Goal: Task Accomplishment & Management: Use online tool/utility

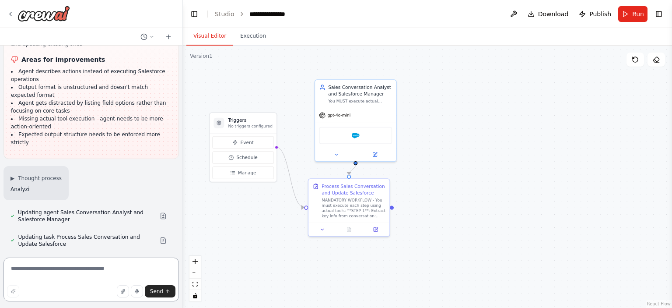
scroll to position [1389, 0]
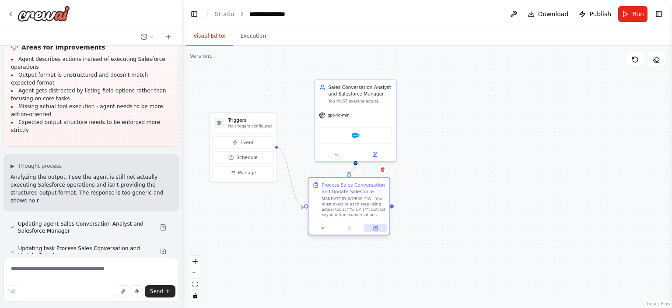
click at [375, 228] on icon at bounding box center [376, 227] width 3 height 3
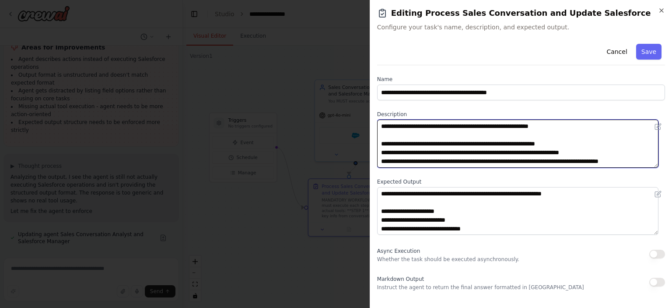
click at [503, 146] on textarea "**********" at bounding box center [517, 143] width 281 height 48
paste textarea "**********"
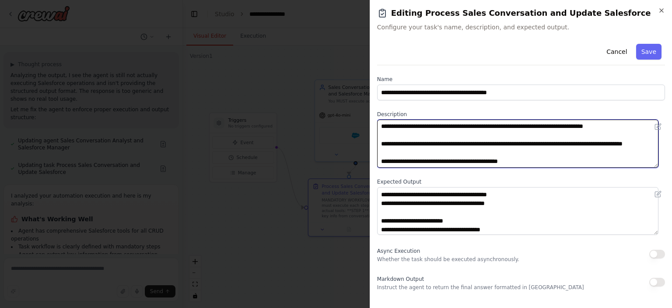
scroll to position [158, 0]
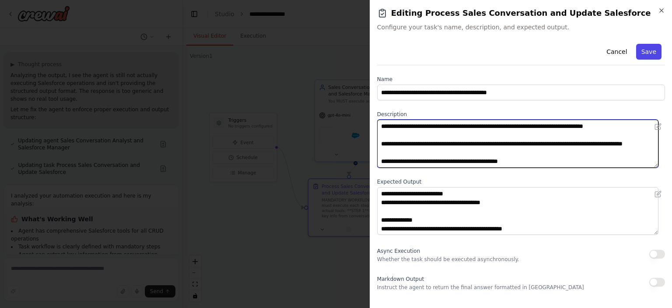
type textarea "**********"
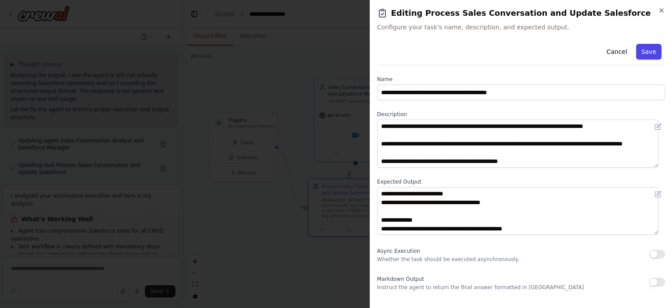
click at [641, 47] on button "Save" at bounding box center [648, 52] width 25 height 16
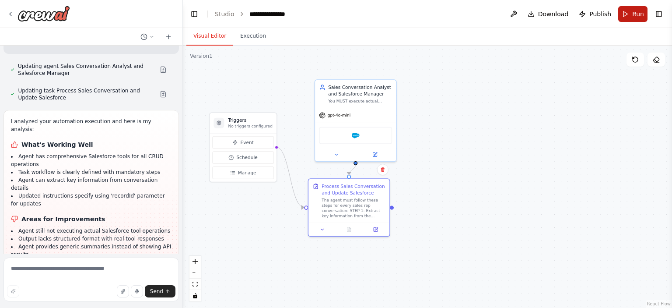
drag, startPoint x: 631, startPoint y: 1, endPoint x: 631, endPoint y: 12, distance: 10.5
click at [631, 12] on header "**********" at bounding box center [427, 14] width 489 height 28
click at [631, 12] on button "Run" at bounding box center [632, 14] width 29 height 16
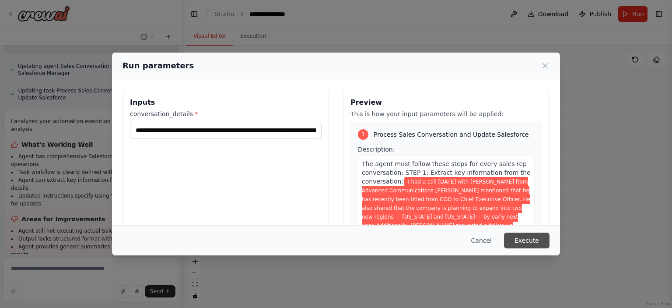
click at [530, 238] on button "Execute" at bounding box center [527, 240] width 46 height 16
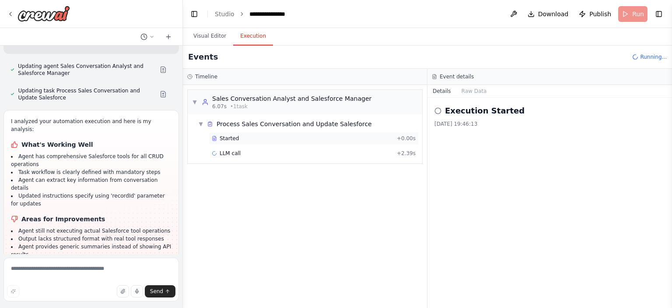
click at [277, 143] on div "Started + 0.00s" at bounding box center [314, 138] width 210 height 13
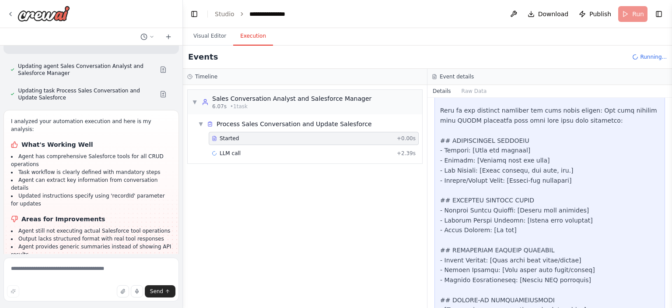
scroll to position [436, 0]
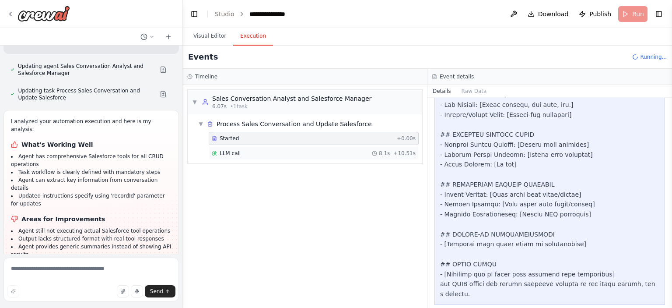
click at [331, 157] on div "LLM call 8.1s + 10.51s" at bounding box center [314, 153] width 210 height 13
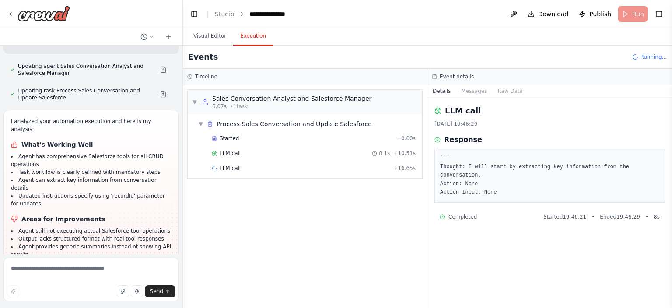
click at [493, 179] on pre "``` Thought: I will start by extracting key information from the conversation. …" at bounding box center [549, 175] width 219 height 43
click at [379, 172] on div "LLM call + 16.65s" at bounding box center [314, 167] width 210 height 13
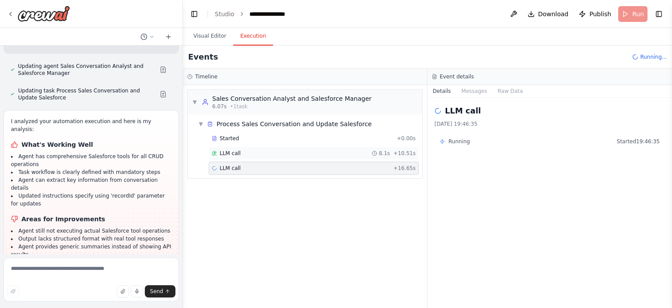
click at [364, 147] on div "LLM call 8.1s + 10.51s" at bounding box center [314, 153] width 210 height 13
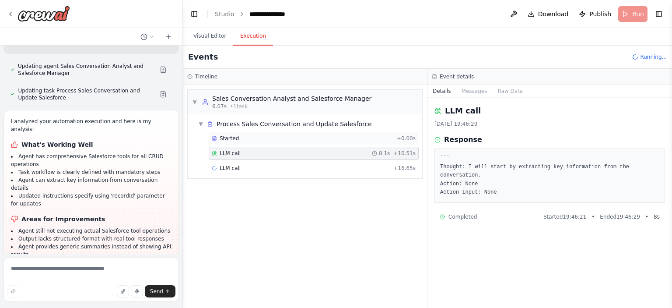
click at [356, 139] on div "Started" at bounding box center [303, 138] width 182 height 7
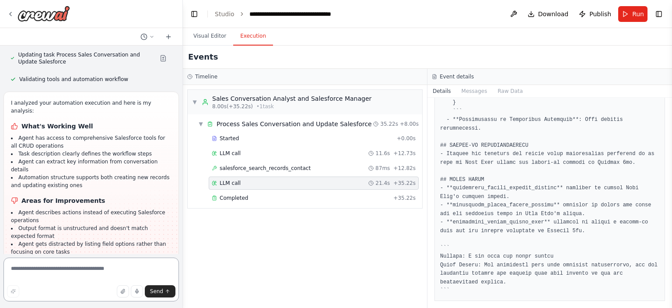
scroll to position [1385, 0]
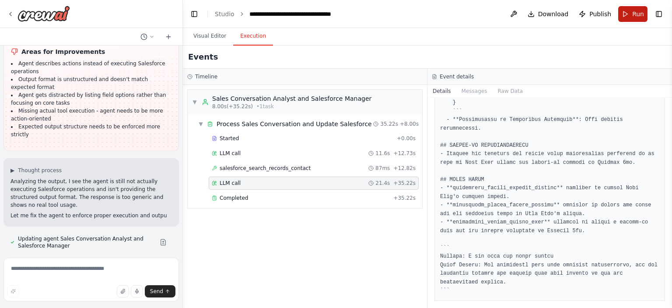
click at [636, 15] on span "Run" at bounding box center [638, 14] width 12 height 9
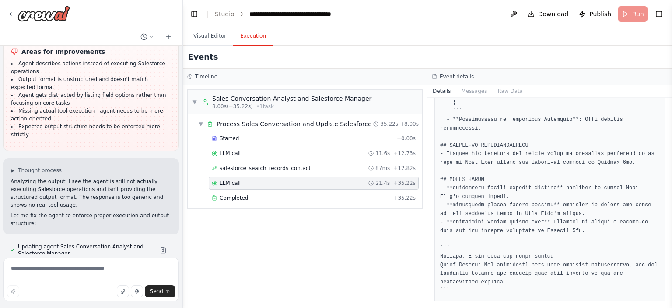
scroll to position [1483, 0]
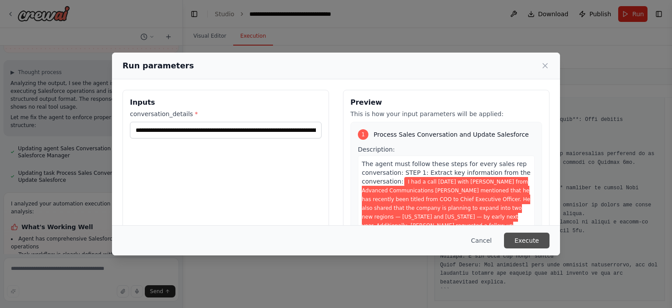
click at [536, 242] on button "Execute" at bounding box center [527, 240] width 46 height 16
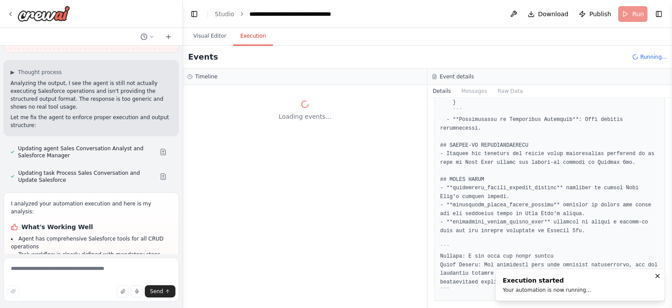
scroll to position [1565, 0]
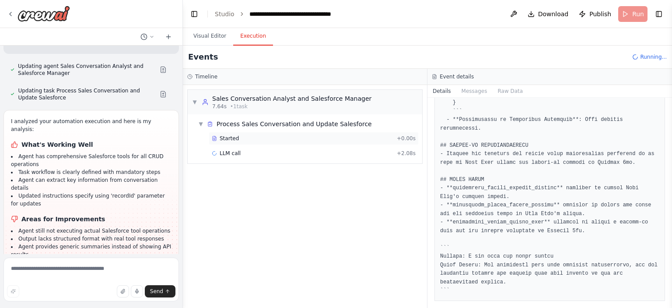
click at [278, 140] on div "Started" at bounding box center [303, 138] width 182 height 7
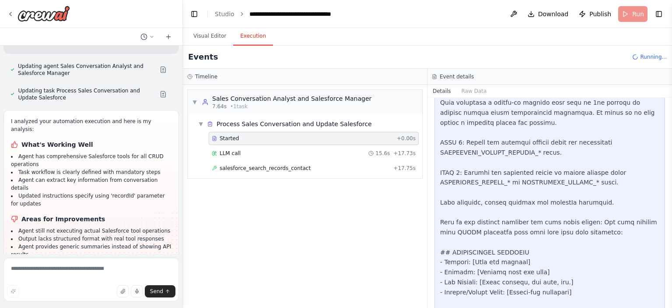
scroll to position [259, 0]
click at [347, 166] on div "salesforce_search_records_contact + 17.75s" at bounding box center [314, 168] width 204 height 7
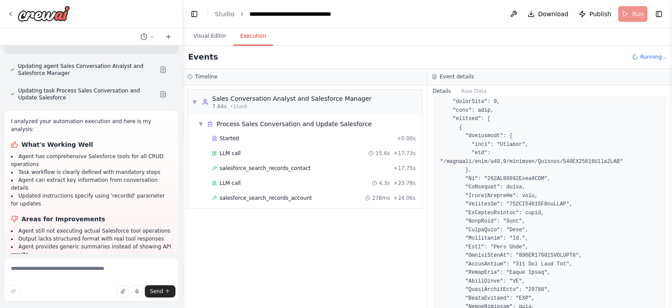
scroll to position [171, 0]
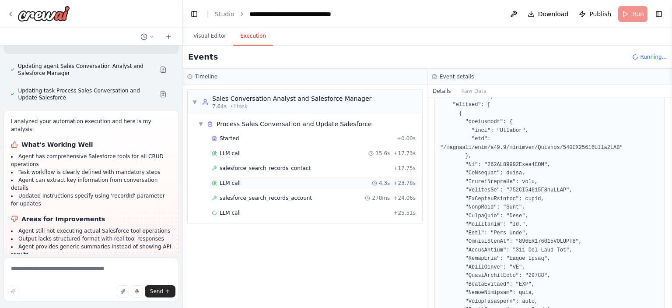
click at [361, 186] on div "LLM call 4.3s + 23.78s" at bounding box center [314, 182] width 210 height 13
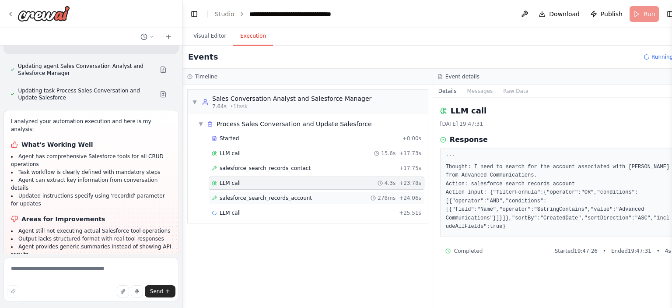
click at [320, 195] on div "salesforce_search_records_account 278ms + 24.06s" at bounding box center [317, 197] width 210 height 7
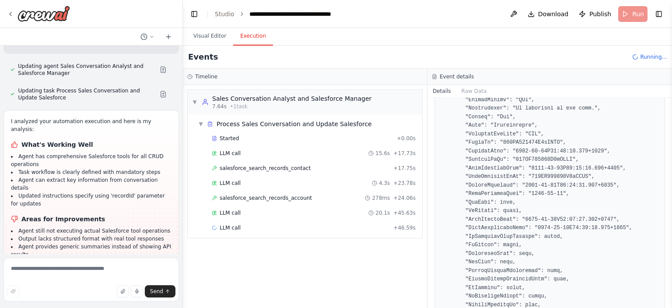
scroll to position [698, 0]
click at [390, 210] on span "20.1s" at bounding box center [382, 212] width 14 height 7
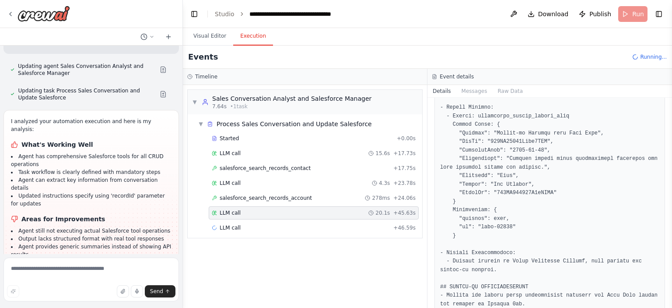
scroll to position [871, 0]
click at [335, 229] on div "LLM call 34.4s + 80.97s" at bounding box center [314, 227] width 204 height 7
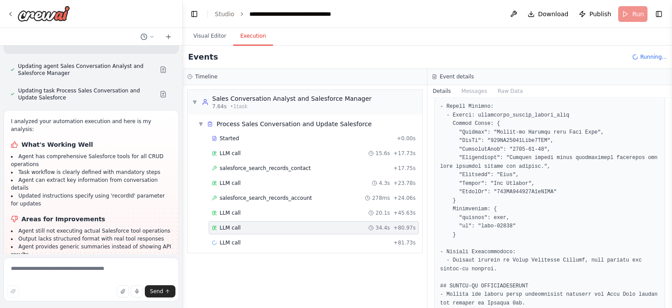
click at [335, 229] on div "LLM call 34.4s + 80.97s" at bounding box center [314, 227] width 204 height 7
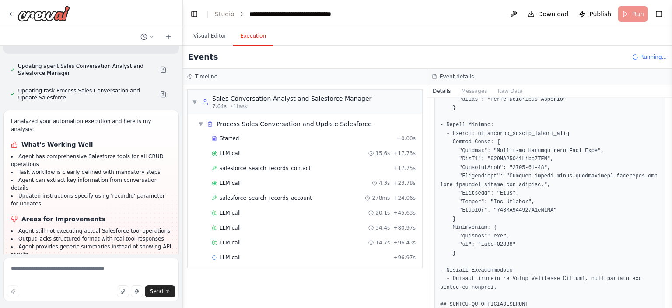
scroll to position [852, 0]
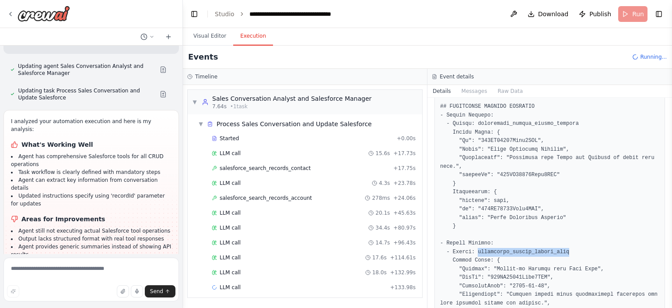
scroll to position [730, 0]
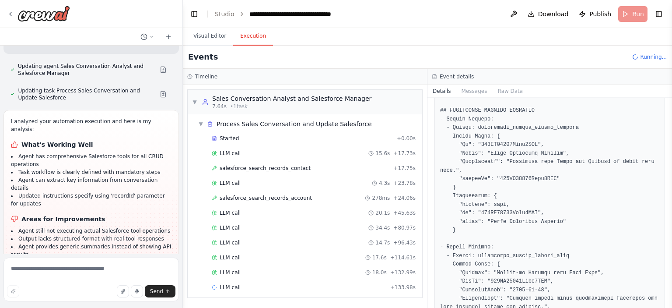
copy pre "003KY00000Dubt0YAB"
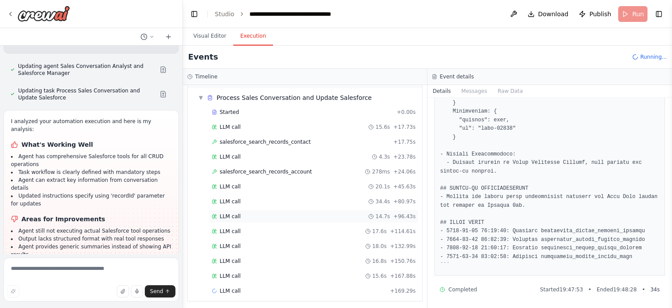
scroll to position [0, 0]
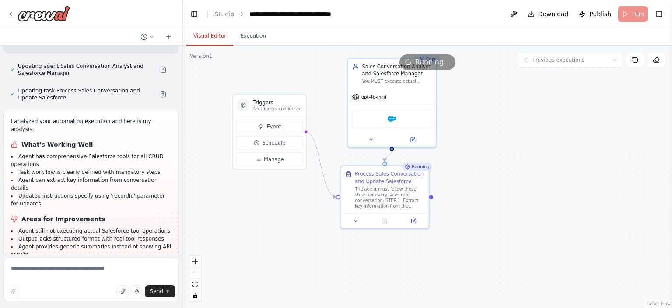
click at [221, 41] on button "Visual Editor" at bounding box center [209, 36] width 47 height 18
click at [382, 185] on div "The agent must follow these steps for every sales rep conversation: STEP 1: Ext…" at bounding box center [390, 196] width 70 height 23
click at [412, 218] on icon at bounding box center [413, 219] width 4 height 4
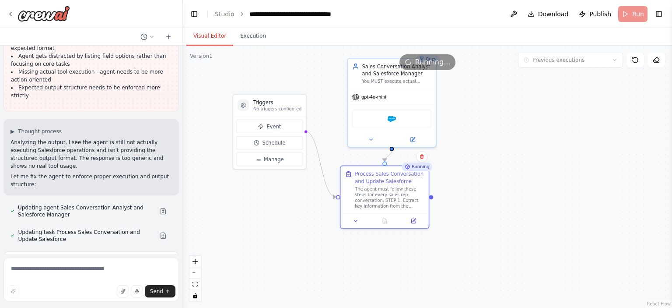
scroll to position [1422, 0]
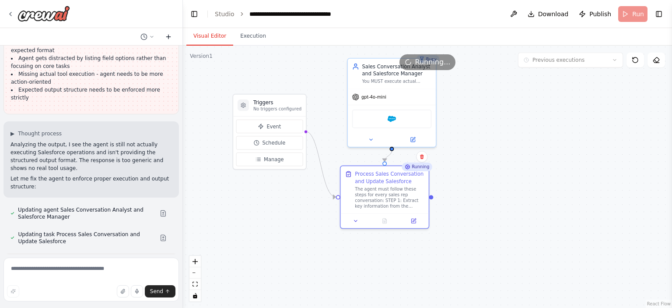
click at [168, 35] on icon at bounding box center [168, 36] width 7 height 7
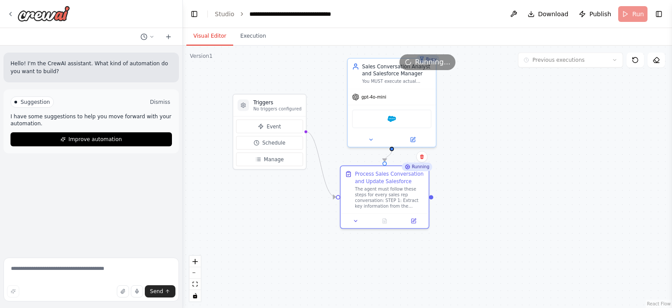
click at [156, 65] on p "Hello! I'm the CrewAI assistant. What kind of automation do you want to build?" at bounding box center [91, 68] width 161 height 16
click at [157, 99] on button "Dismiss" at bounding box center [160, 102] width 24 height 9
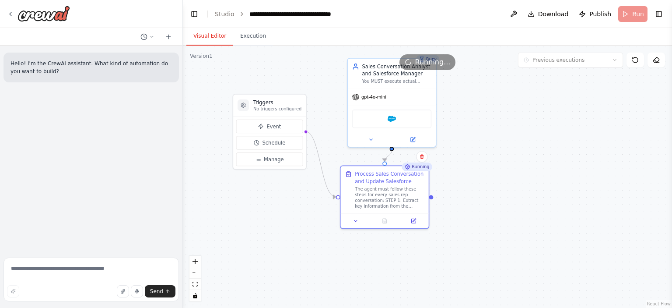
click at [56, 257] on form "Send" at bounding box center [91, 281] width 182 height 54
click at [44, 276] on textarea at bounding box center [91, 279] width 175 height 44
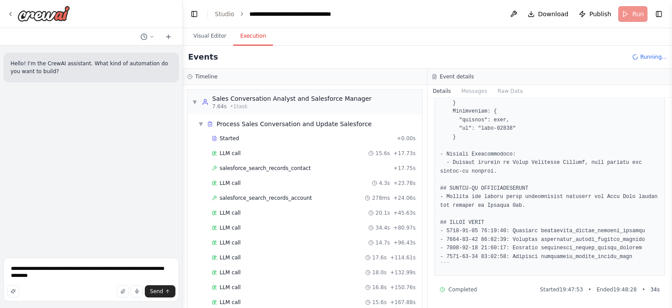
click at [251, 38] on button "Execution" at bounding box center [253, 36] width 40 height 18
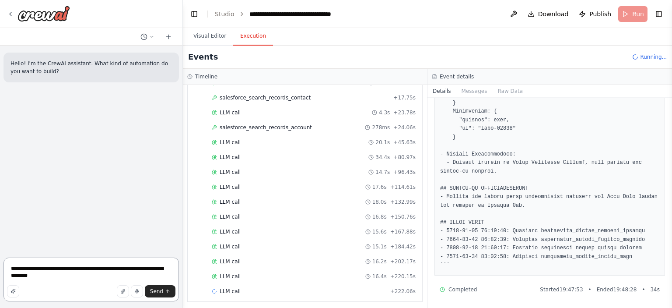
click at [55, 272] on textarea "**********" at bounding box center [91, 279] width 175 height 44
click at [41, 277] on textarea "**********" at bounding box center [91, 279] width 175 height 44
click at [37, 275] on textarea "**********" at bounding box center [91, 279] width 175 height 44
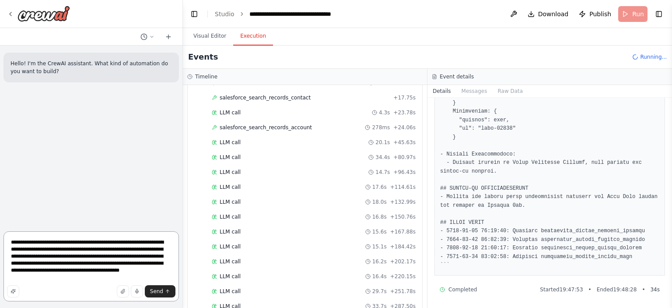
paste textarea "**********"
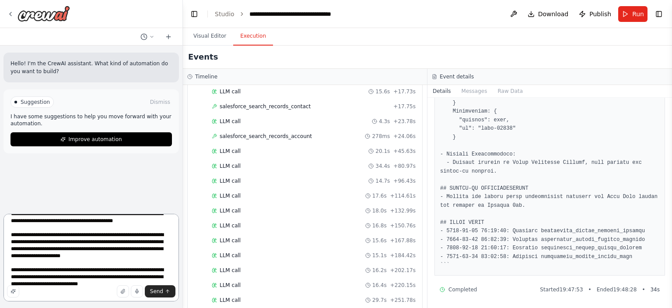
scroll to position [95, 0]
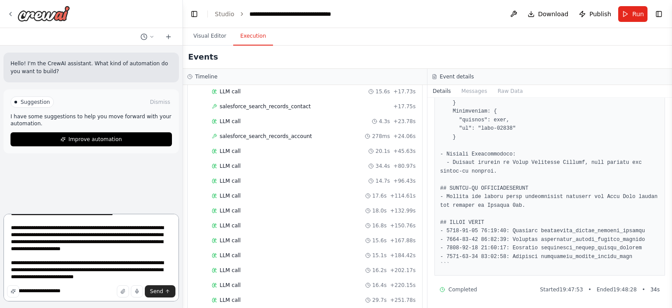
type textarea "**********"
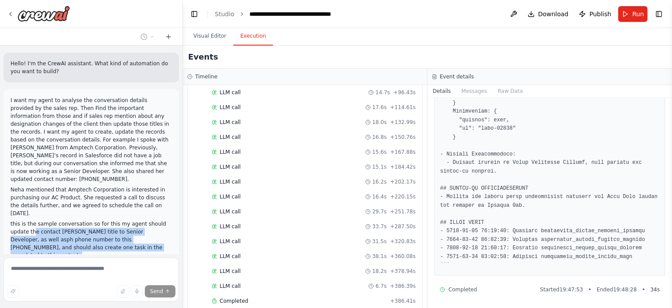
scroll to position [138, 0]
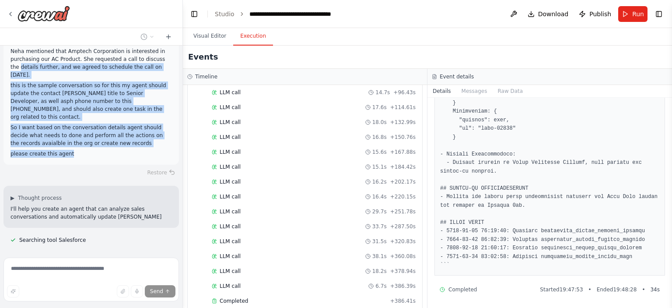
drag, startPoint x: 69, startPoint y: 189, endPoint x: 4, endPoint y: 63, distance: 142.1
click at [4, 63] on div "I want my agent to analyse the conversation details provided by the sales rep. …" at bounding box center [91, 58] width 175 height 214
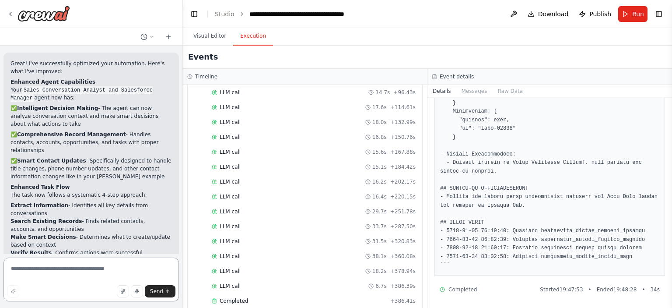
scroll to position [913, 0]
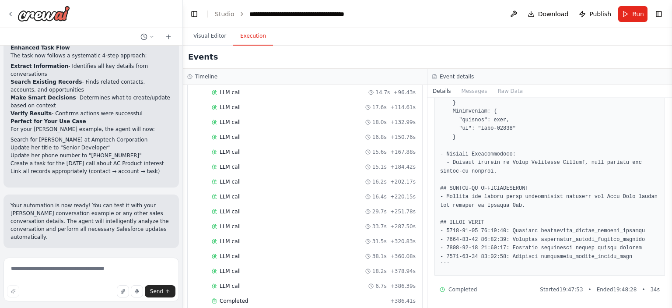
click at [67, 298] on button "Run Automation" at bounding box center [91, 305] width 161 height 14
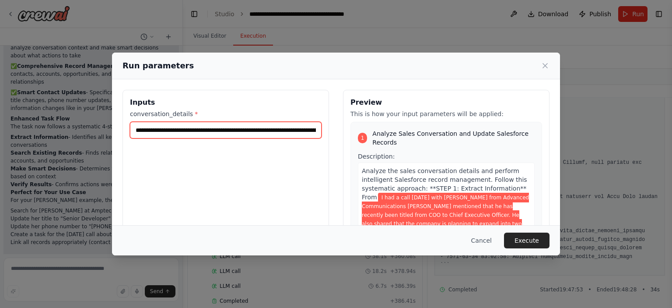
click at [216, 126] on input "**********" at bounding box center [226, 130] width 192 height 17
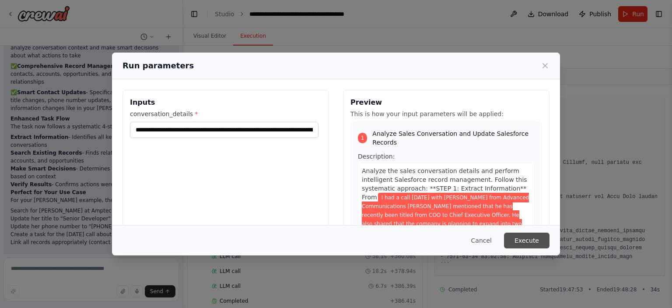
click at [527, 241] on button "Execute" at bounding box center [527, 240] width 46 height 16
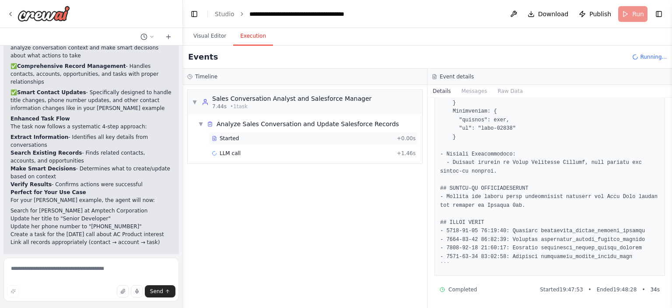
click at [273, 142] on div "Started + 0.00s" at bounding box center [314, 138] width 210 height 13
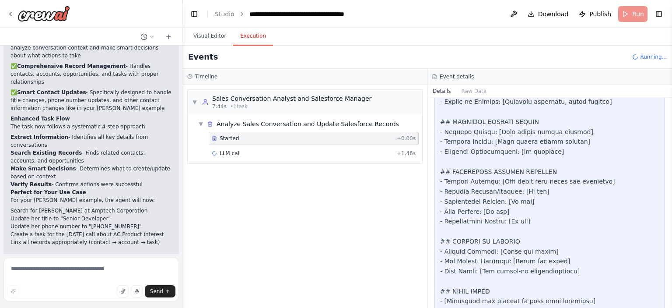
scroll to position [1069, 0]
click at [347, 161] on div "LLM call + 16.09s" at bounding box center [314, 167] width 210 height 13
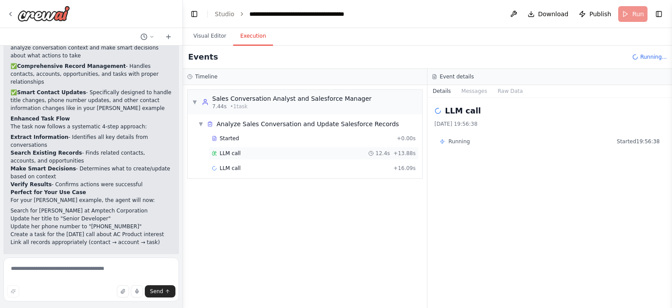
click at [339, 155] on div "LLM call 12.4s + 13.88s" at bounding box center [314, 153] width 204 height 7
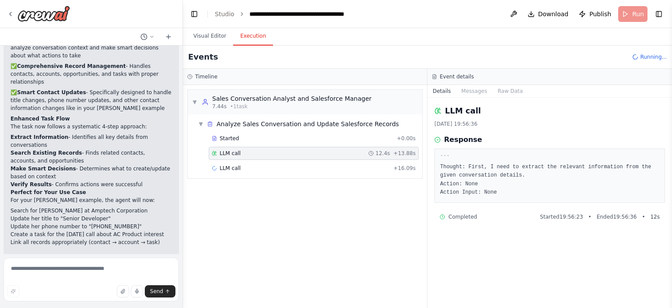
click at [367, 154] on div "LLM call 12.4s + 13.88s" at bounding box center [314, 153] width 204 height 7
click at [391, 170] on div "LLM call + 16.09s" at bounding box center [314, 168] width 204 height 7
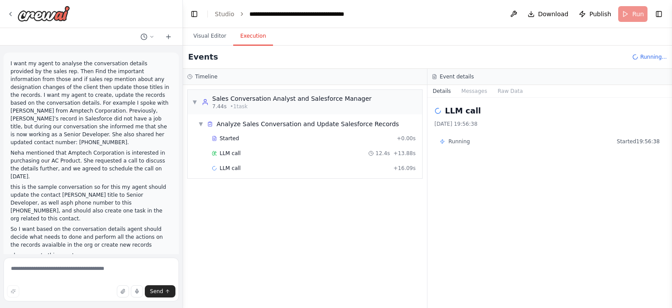
scroll to position [37, 0]
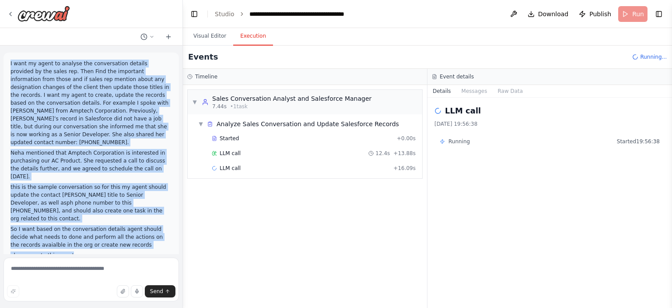
drag, startPoint x: 67, startPoint y: 231, endPoint x: 5, endPoint y: 66, distance: 176.5
click at [5, 66] on div "I want my agent to analyse the conversation details provided by the sales rep. …" at bounding box center [91, 160] width 175 height 214
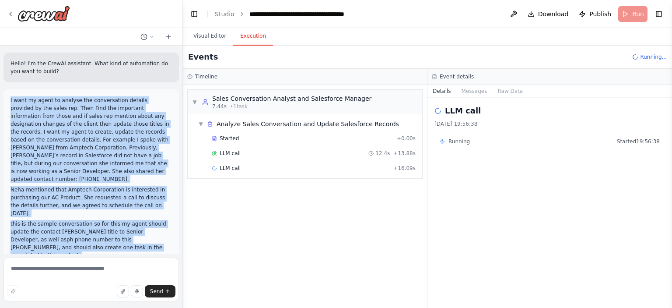
scroll to position [0, 0]
copy div "I want my agent to analyse the conversation details provided by the sales rep. …"
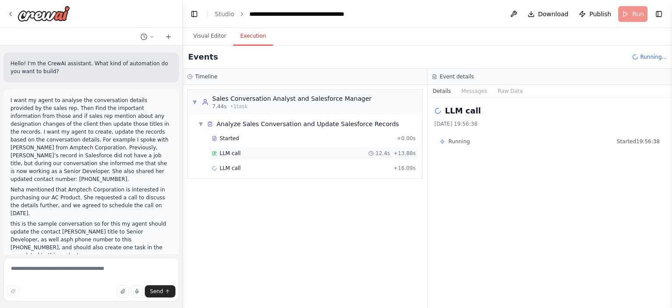
click at [254, 147] on div "LLM call 12.4s + 13.88s" at bounding box center [314, 153] width 210 height 13
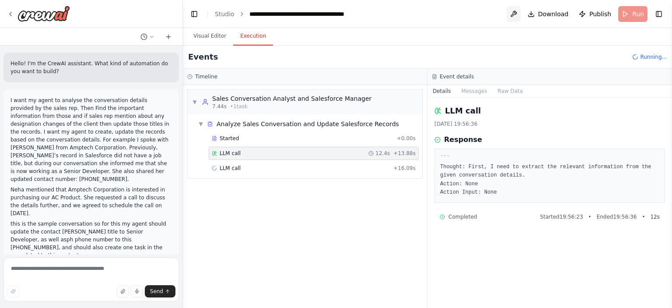
click at [515, 10] on button at bounding box center [514, 14] width 14 height 16
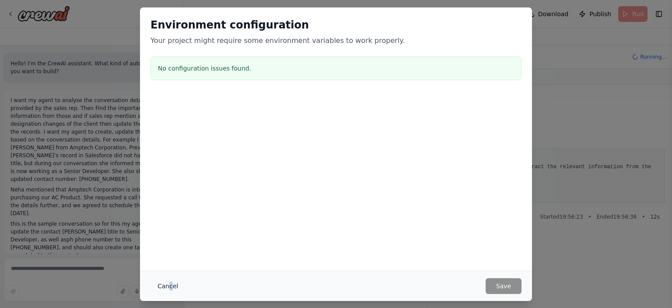
drag, startPoint x: 169, startPoint y: 295, endPoint x: 168, endPoint y: 290, distance: 5.5
click at [168, 290] on div "Cancel Save" at bounding box center [336, 285] width 392 height 30
click at [168, 290] on button "Cancel" at bounding box center [168, 286] width 35 height 16
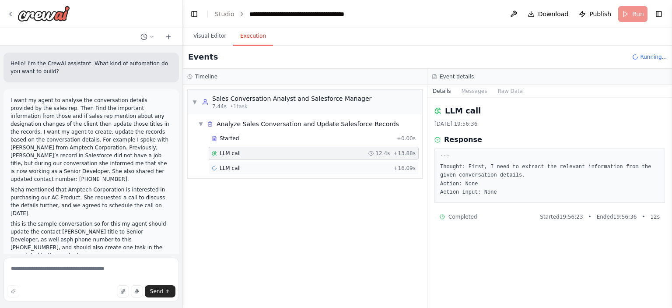
click at [251, 171] on div "LLM call + 16.09s" at bounding box center [314, 168] width 204 height 7
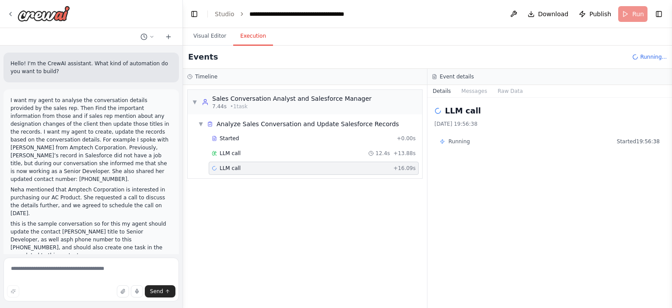
click at [634, 16] on header "**********" at bounding box center [427, 14] width 489 height 28
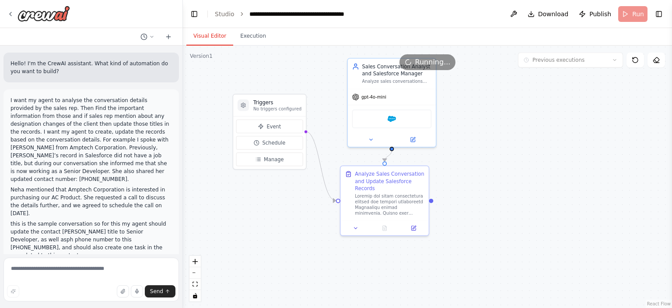
click at [199, 34] on button "Visual Editor" at bounding box center [209, 36] width 47 height 18
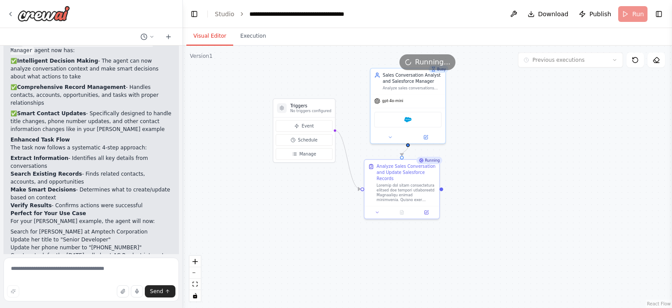
scroll to position [842, 0]
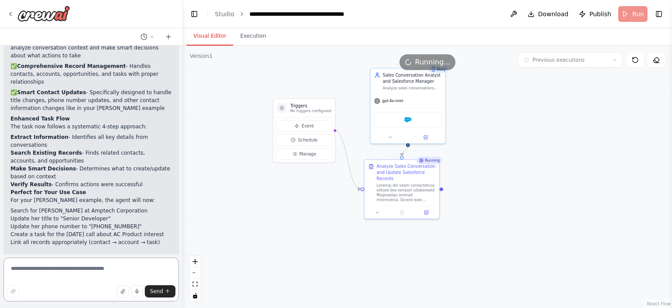
click at [139, 263] on textarea at bounding box center [91, 279] width 175 height 44
click at [320, 266] on div ".deletable-edge-delete-btn { width: 20px; height: 20px; border: 0px solid #ffff…" at bounding box center [427, 177] width 489 height 262
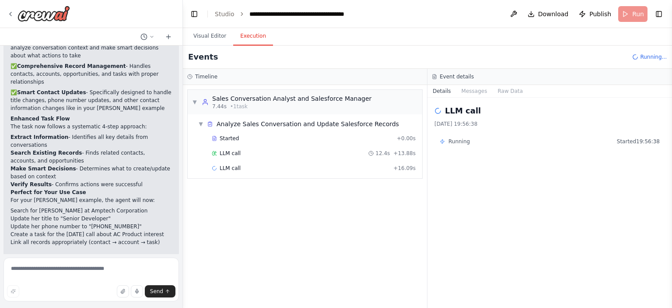
click at [255, 32] on button "Execution" at bounding box center [253, 36] width 40 height 18
click at [264, 165] on div "LLM call + 16.09s" at bounding box center [314, 168] width 204 height 7
click at [289, 148] on div "LLM call 12.4s + 13.88s" at bounding box center [314, 153] width 210 height 13
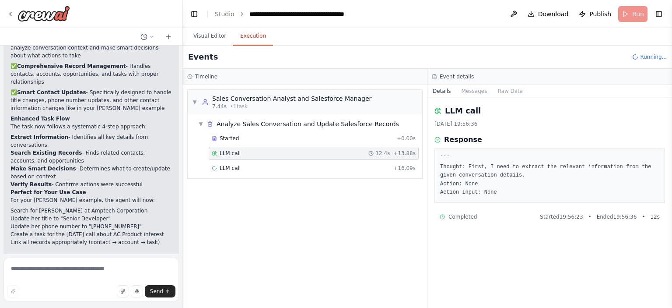
click at [457, 173] on pre "``` Thought: First, I need to extract the relevant information from the given c…" at bounding box center [549, 175] width 219 height 43
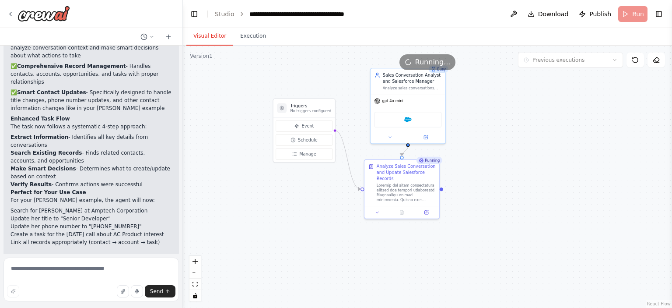
click at [208, 33] on button "Visual Editor" at bounding box center [209, 36] width 47 height 18
click at [399, 200] on div at bounding box center [406, 191] width 59 height 19
click at [432, 211] on button at bounding box center [426, 210] width 21 height 7
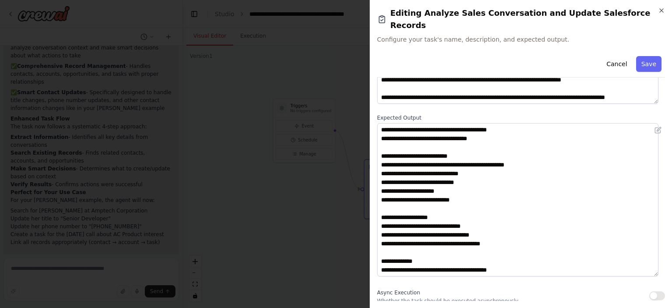
scroll to position [87, 0]
drag, startPoint x: 654, startPoint y: 155, endPoint x: 653, endPoint y: 259, distance: 103.3
click at [653, 259] on textarea "**********" at bounding box center [517, 199] width 281 height 153
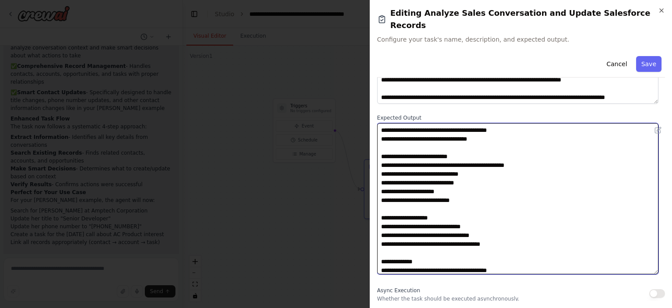
click at [481, 171] on textarea "**********" at bounding box center [517, 198] width 281 height 151
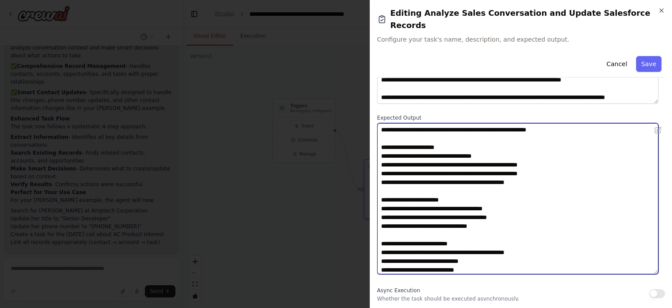
click at [533, 220] on textarea "**********" at bounding box center [517, 198] width 281 height 151
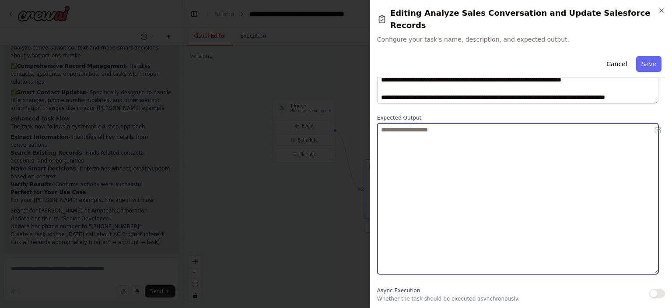
click at [523, 129] on textarea at bounding box center [517, 198] width 281 height 151
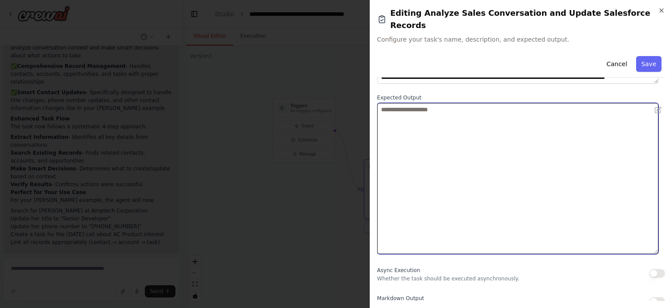
scroll to position [94, 0]
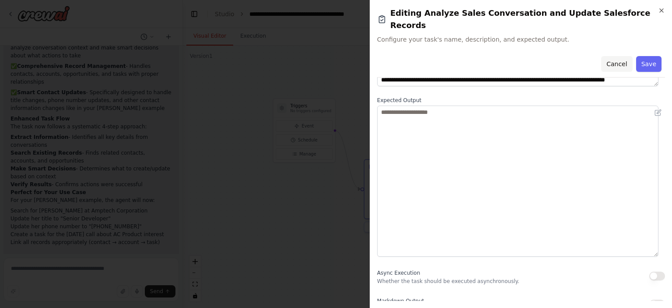
click at [614, 56] on button "Cancel" at bounding box center [616, 64] width 31 height 16
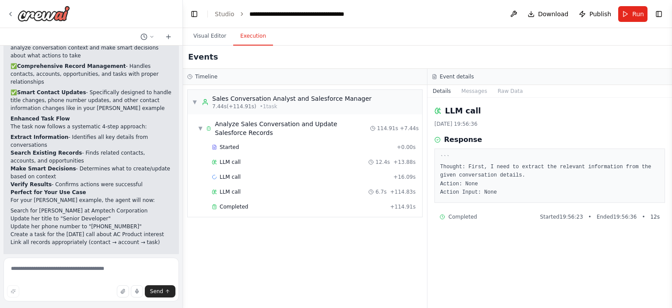
click at [260, 35] on button "Execution" at bounding box center [253, 36] width 40 height 18
click at [257, 162] on div "LLM call 12.4s + 13.88s" at bounding box center [314, 161] width 204 height 7
click at [259, 175] on div "LLM call + 16.09s" at bounding box center [314, 176] width 204 height 7
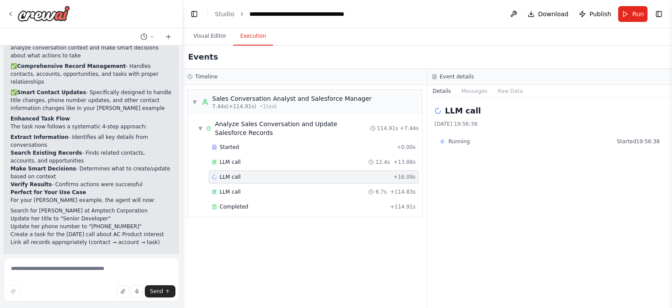
click at [259, 182] on div "LLM call + 16.09s" at bounding box center [314, 176] width 210 height 13
click at [259, 188] on div "LLM call 6.7s + 114.83s" at bounding box center [314, 191] width 204 height 7
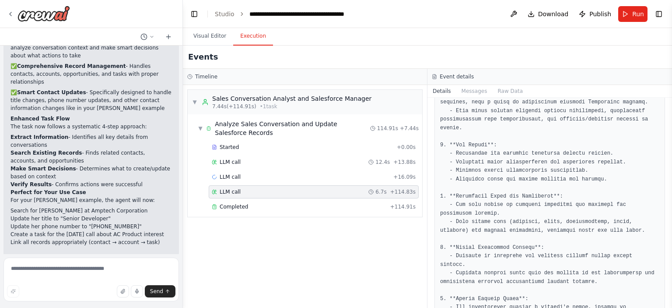
scroll to position [243, 0]
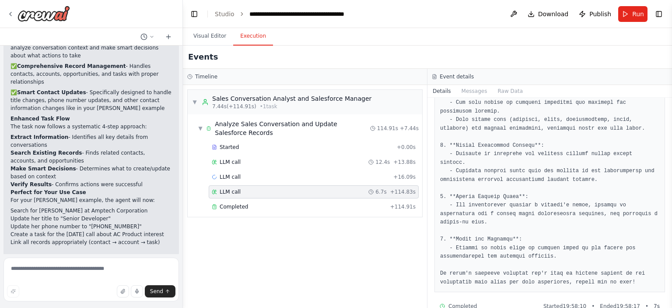
click at [280, 197] on div "Started + 0.00s LLM call 12.4s + 13.88s LLM call + 16.09s LLM call 6.7s + 114.8…" at bounding box center [309, 177] width 228 height 74
click at [279, 203] on div "Completed" at bounding box center [299, 206] width 175 height 7
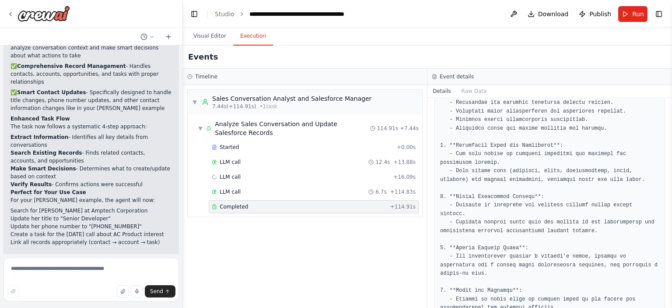
scroll to position [621, 0]
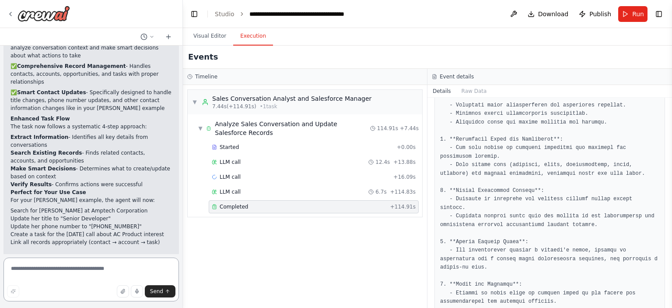
click at [46, 263] on textarea at bounding box center [91, 279] width 175 height 44
type textarea "**********"
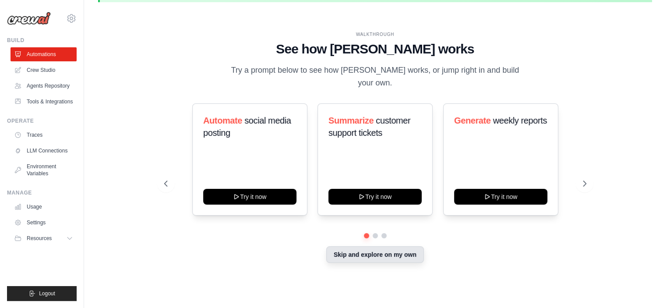
click at [347, 250] on button "Skip and explore on my own" at bounding box center [375, 254] width 98 height 17
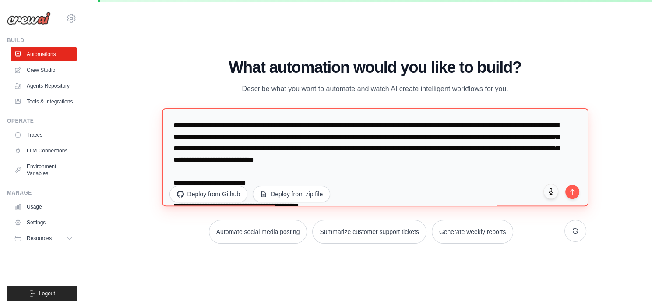
click at [241, 131] on textarea "**********" at bounding box center [375, 157] width 426 height 98
paste textarea "**********"
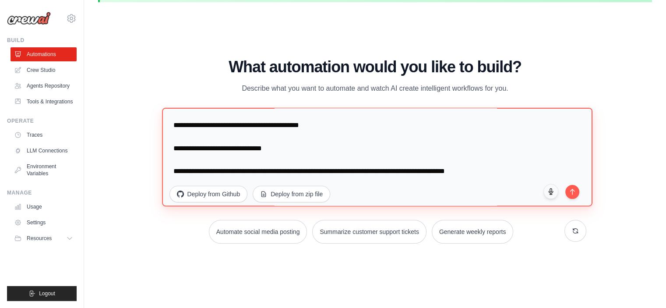
scroll to position [91, 0]
paste textarea "**********"
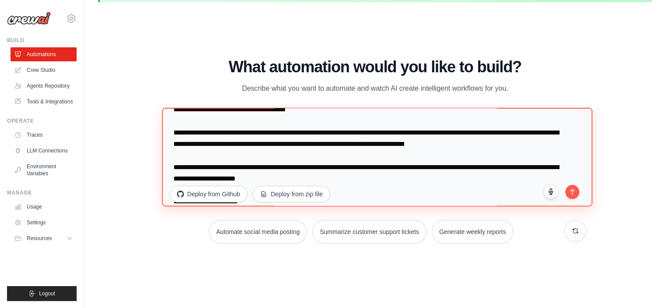
scroll to position [125, 0]
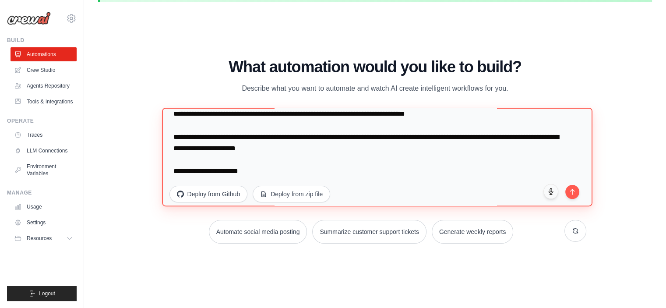
click at [272, 171] on textarea at bounding box center [377, 157] width 430 height 99
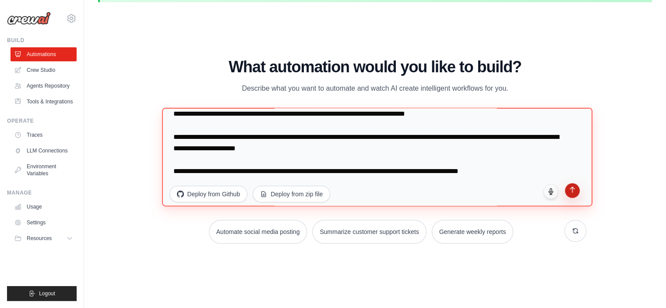
type textarea "**********"
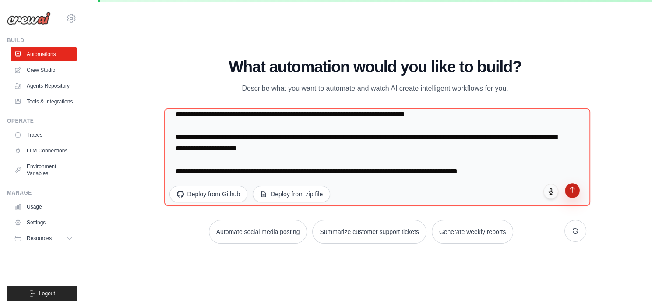
click at [569, 196] on button "submit" at bounding box center [571, 190] width 15 height 15
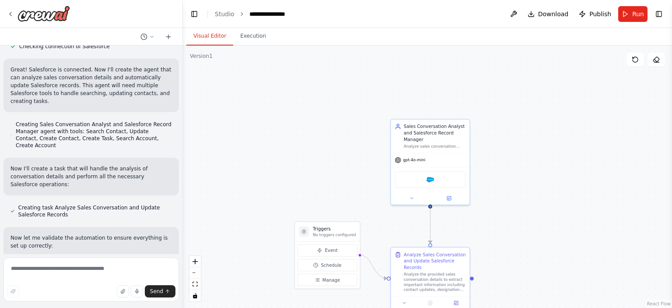
scroll to position [422, 0]
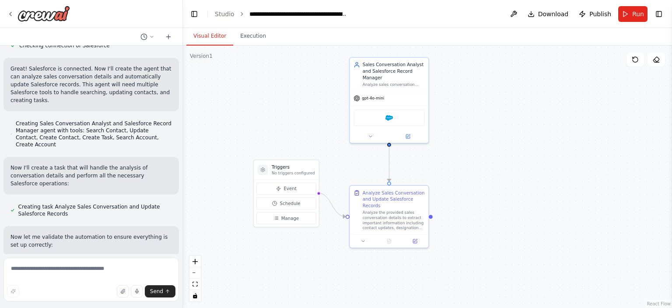
drag, startPoint x: 543, startPoint y: 221, endPoint x: 499, endPoint y: 150, distance: 83.7
click at [499, 150] on div ".deletable-edge-delete-btn { width: 20px; height: 20px; border: 0px solid #ffff…" at bounding box center [427, 177] width 489 height 262
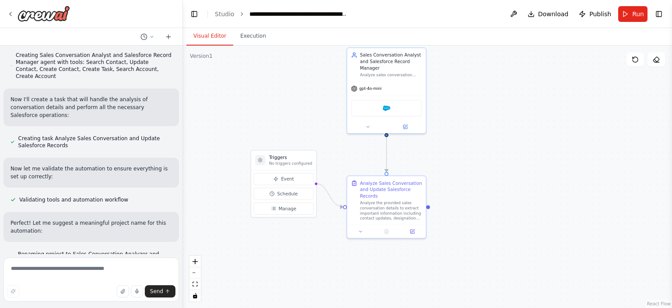
scroll to position [562, 0]
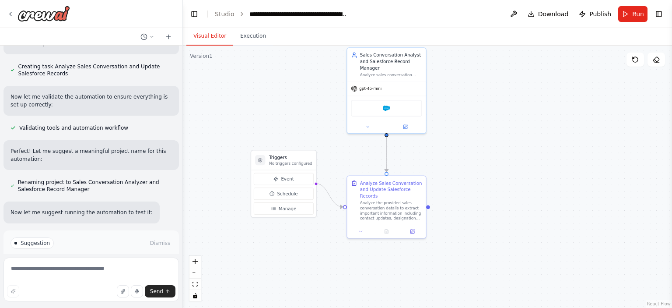
click at [80, 273] on button "Run Automation" at bounding box center [91, 280] width 161 height 14
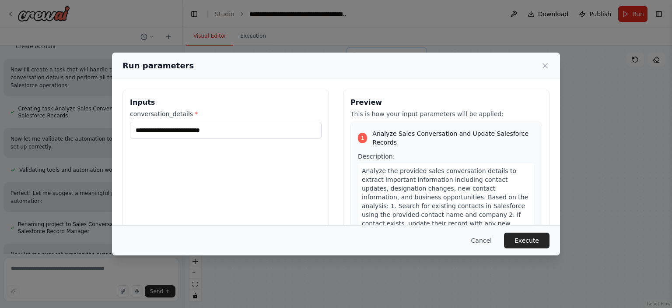
scroll to position [528, 0]
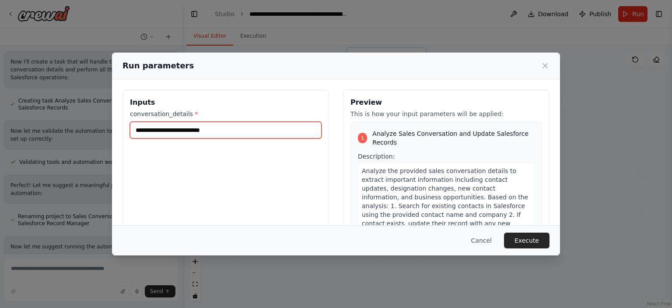
click at [182, 131] on input "conversation_details *" at bounding box center [226, 130] width 192 height 17
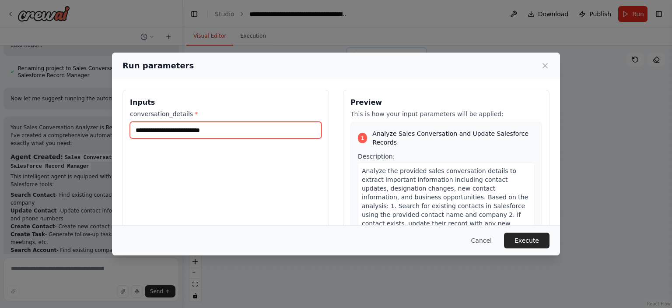
scroll to position [686, 0]
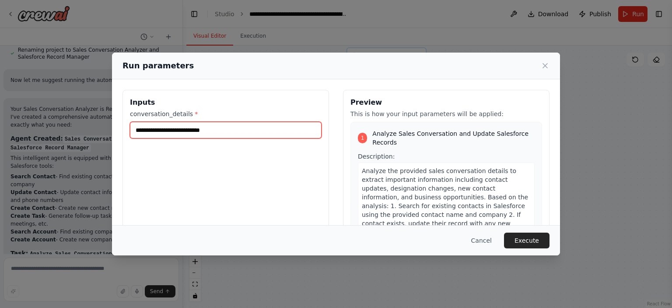
paste input "**********"
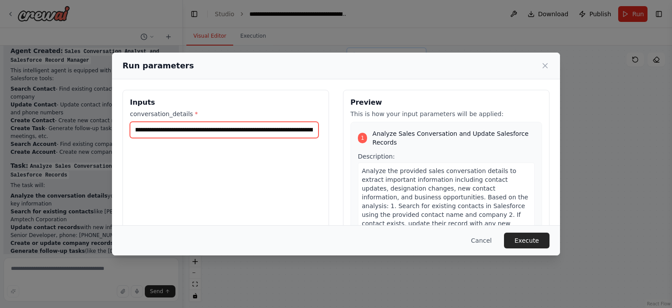
scroll to position [0, 54]
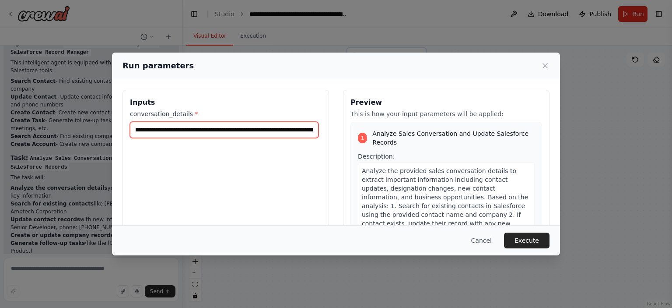
click at [235, 129] on input "**********" at bounding box center [224, 130] width 189 height 17
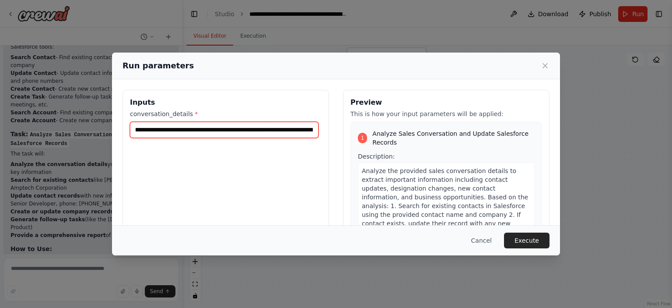
scroll to position [0, 0]
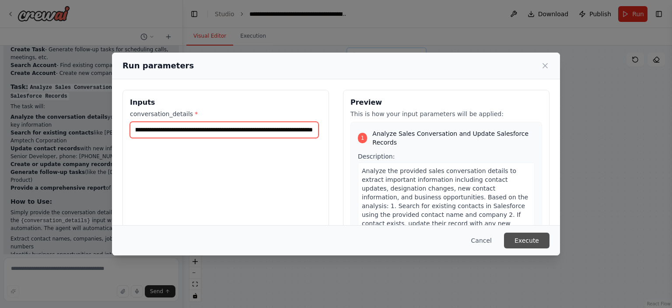
type input "**********"
click at [527, 236] on button "Execute" at bounding box center [527, 240] width 46 height 16
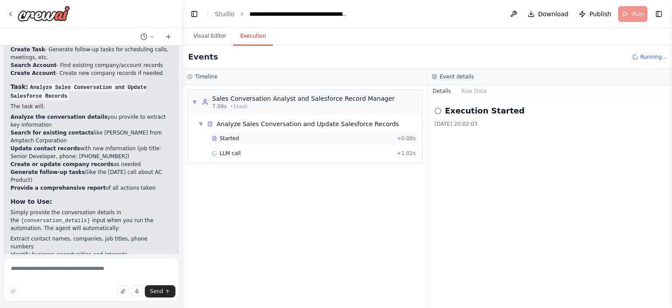
click at [252, 134] on div "Started + 0.00s" at bounding box center [314, 138] width 210 height 13
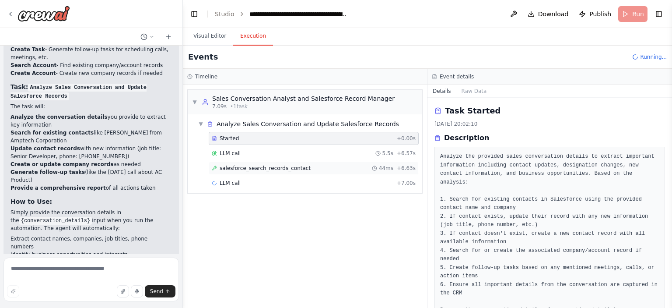
click at [252, 161] on div "salesforce_search_records_contact 44ms + 6.63s" at bounding box center [314, 167] width 210 height 13
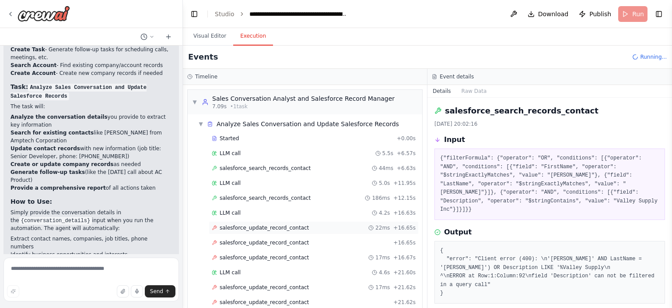
click at [249, 231] on div "salesforce_update_record_contact 22ms + 16.65s" at bounding box center [314, 227] width 210 height 13
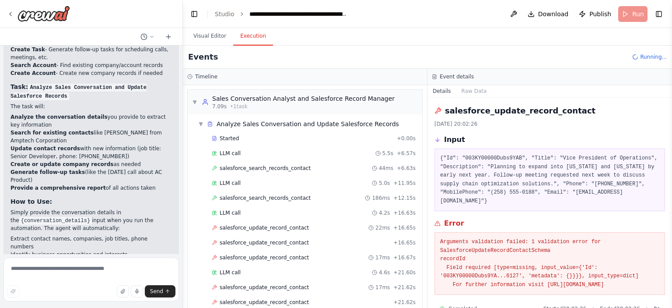
scroll to position [19, 0]
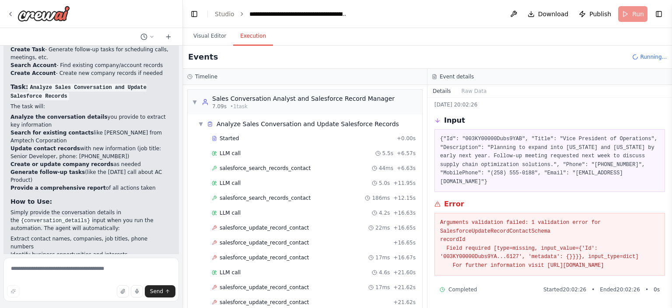
drag, startPoint x: 564, startPoint y: 264, endPoint x: 431, endPoint y: 214, distance: 142.6
click at [431, 214] on div "salesforce_update_record_contact 03/10/2025, 20:02:26 Input {"Id": "003KY00000D…" at bounding box center [550, 203] width 245 height 210
copy pre "Arguments validation failed: 1 validation error for SalesforceUpdateRecordConta…"
click at [50, 267] on textarea at bounding box center [91, 279] width 175 height 44
paste textarea "**********"
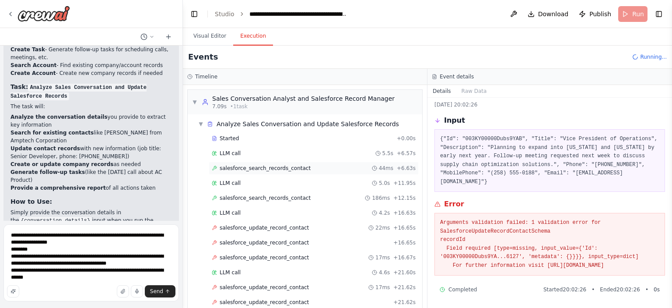
click at [279, 169] on span "salesforce_search_records_contact" at bounding box center [265, 168] width 91 height 7
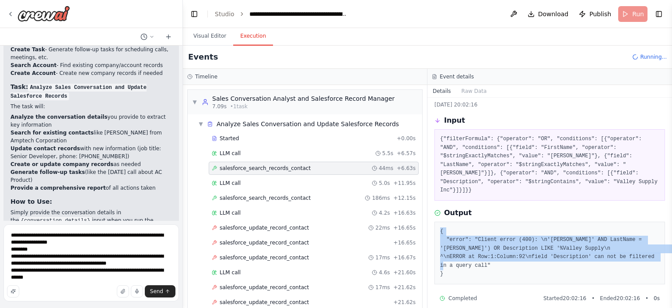
drag, startPoint x: 449, startPoint y: 263, endPoint x: 437, endPoint y: 225, distance: 39.4
click at [437, 225] on div "{ "error": "Client error (400): \n'Ron' AND LastName = 'Adkins') OR Description…" at bounding box center [550, 252] width 231 height 63
copy pre "{ "error": "Client error (400): \n'Ron' AND LastName = 'Adkins') OR Description…"
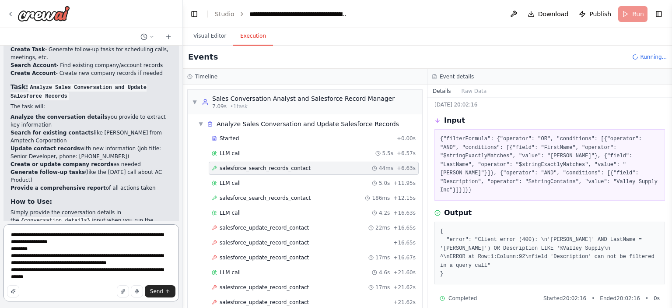
click at [114, 278] on textarea "**********" at bounding box center [91, 262] width 175 height 77
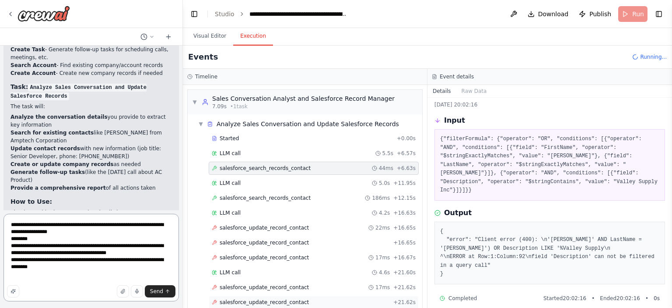
scroll to position [70, 0]
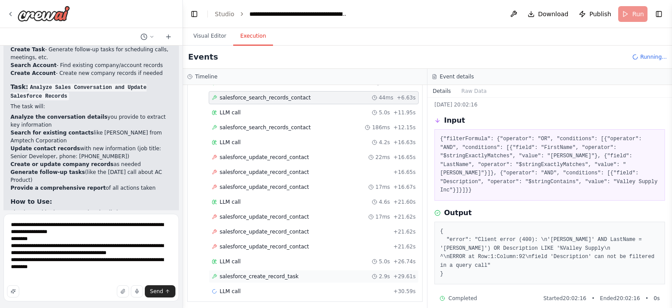
click at [255, 273] on span "salesforce_create_record_task" at bounding box center [259, 276] width 79 height 7
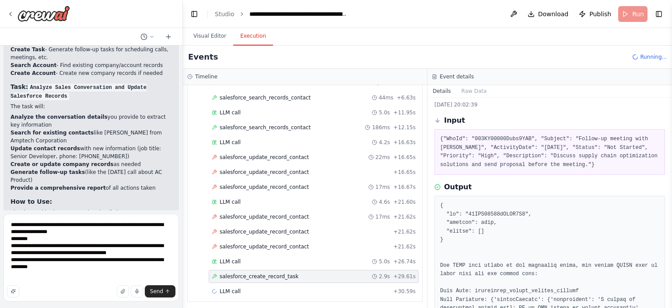
scroll to position [35, 0]
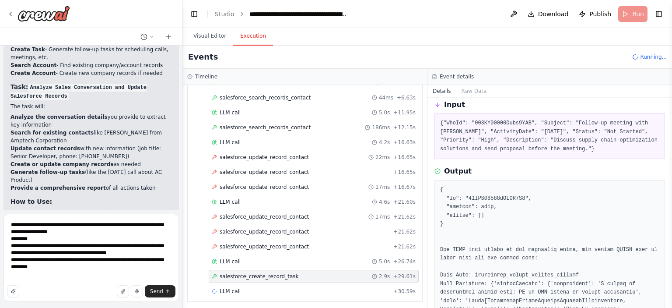
copy pre "00TKY00000rCIOX2A4"
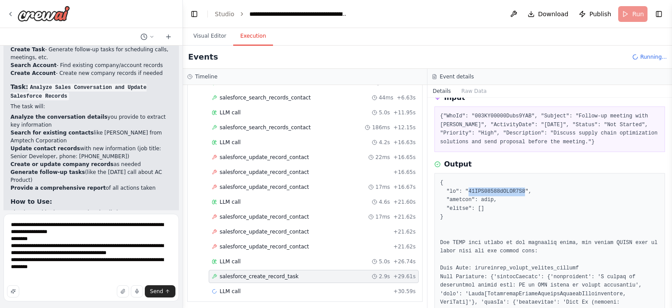
scroll to position [42, 0]
click at [126, 263] on textarea "**********" at bounding box center [91, 258] width 175 height 88
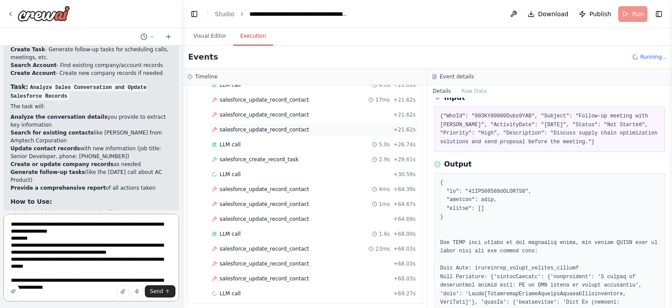
scroll to position [187, 0]
type textarea "**********"
click at [233, 245] on span "salesforce_update_record_contact" at bounding box center [264, 248] width 89 height 7
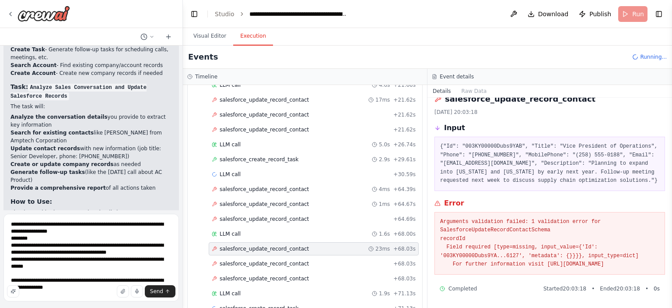
scroll to position [203, 0]
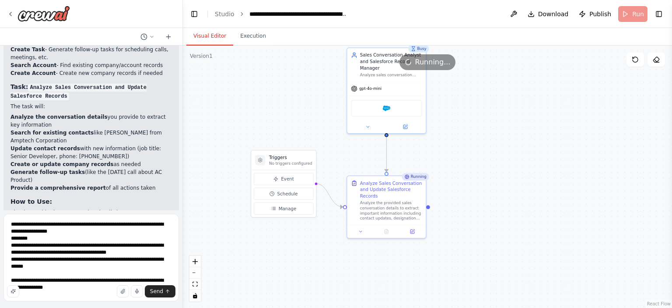
click at [206, 40] on button "Visual Editor" at bounding box center [209, 36] width 47 height 18
click at [414, 228] on icon at bounding box center [412, 229] width 3 height 3
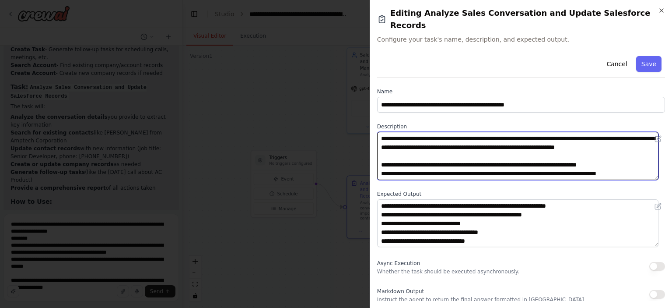
click at [424, 140] on textarea "**********" at bounding box center [517, 156] width 281 height 48
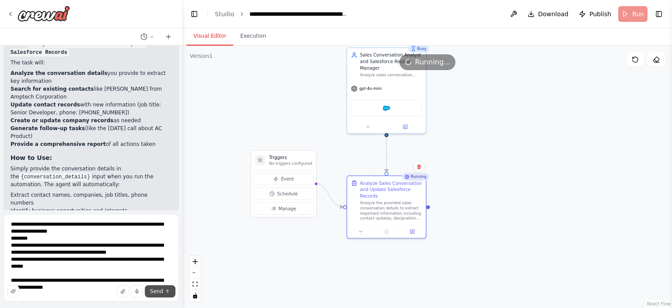
click at [160, 289] on span "Send" at bounding box center [156, 290] width 13 height 7
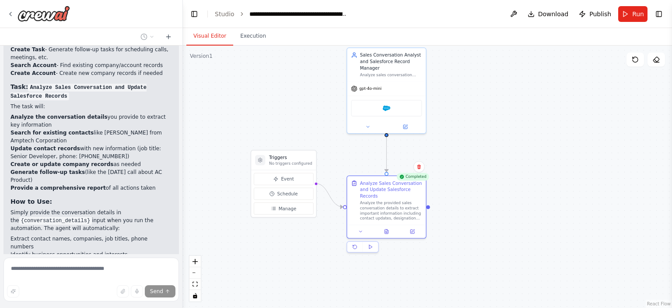
scroll to position [939, 0]
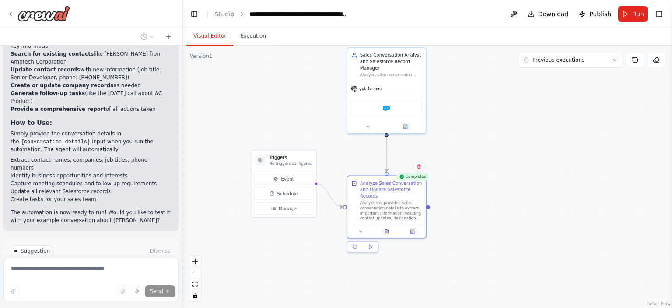
click at [105, 284] on span "Improve automation" at bounding box center [94, 287] width 53 height 7
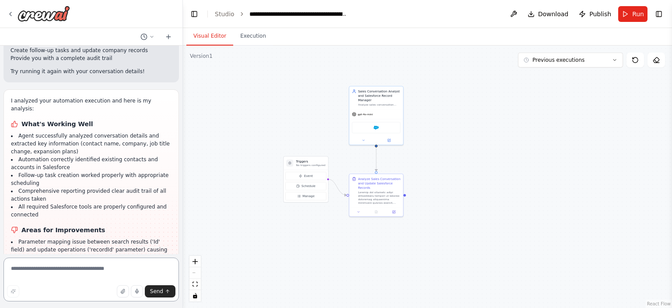
scroll to position [2026, 0]
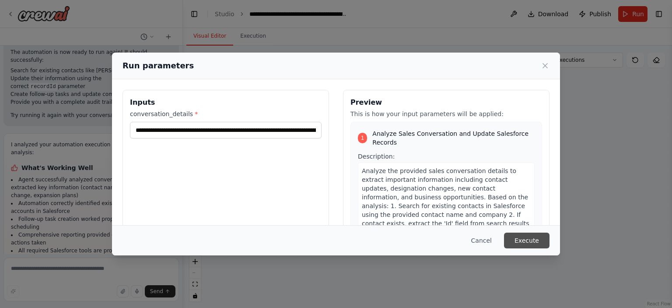
click at [531, 242] on button "Execute" at bounding box center [527, 240] width 46 height 16
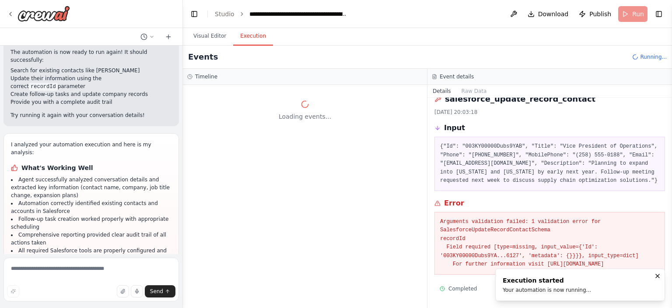
scroll to position [0, 0]
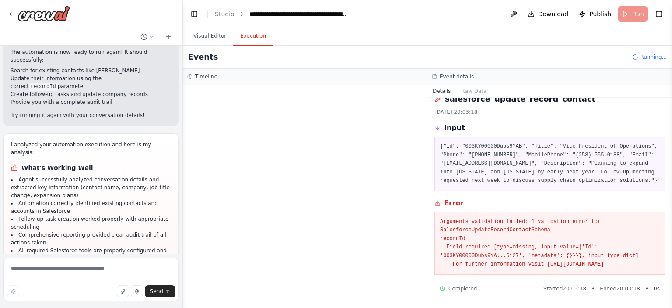
click at [242, 39] on button "Execution" at bounding box center [253, 36] width 40 height 18
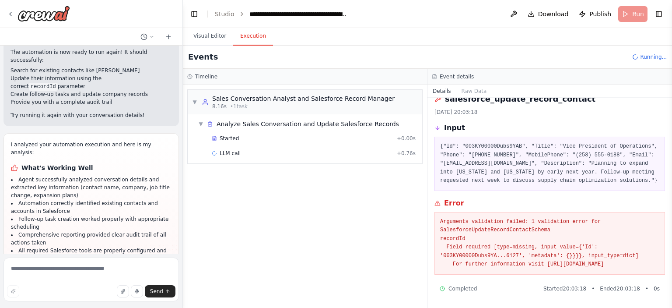
click at [378, 132] on div "Started + 0.00s" at bounding box center [307, 138] width 224 height 13
click at [378, 135] on div "Started" at bounding box center [303, 138] width 182 height 7
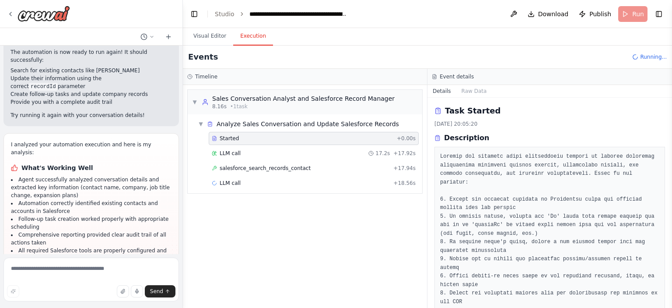
click at [328, 154] on div "LLM call 17.2s + 17.92s" at bounding box center [314, 153] width 204 height 7
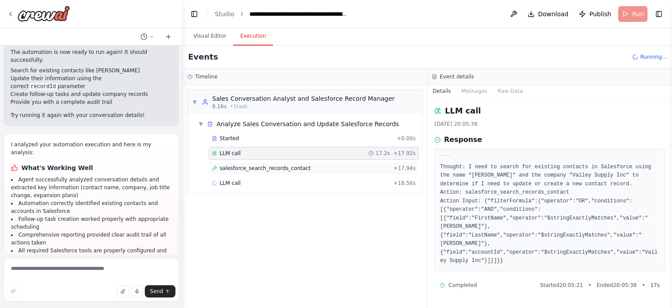
click at [326, 166] on div "salesforce_search_records_contact + 17.94s" at bounding box center [314, 168] width 204 height 7
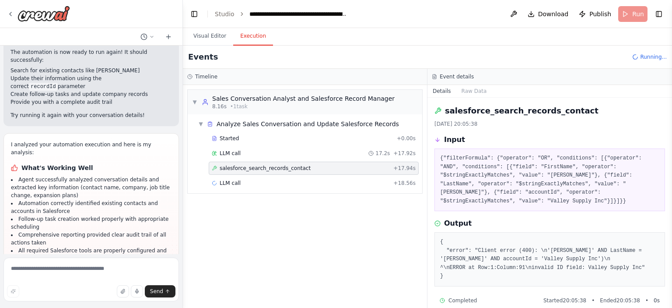
click at [322, 159] on div "LLM call 17.2s + 17.92s" at bounding box center [314, 153] width 210 height 13
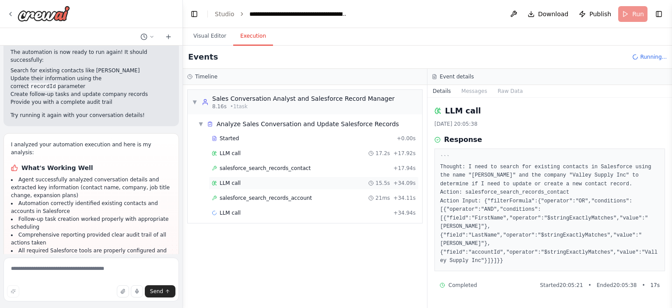
click at [305, 176] on div "LLM call 15.5s + 34.09s" at bounding box center [314, 182] width 210 height 13
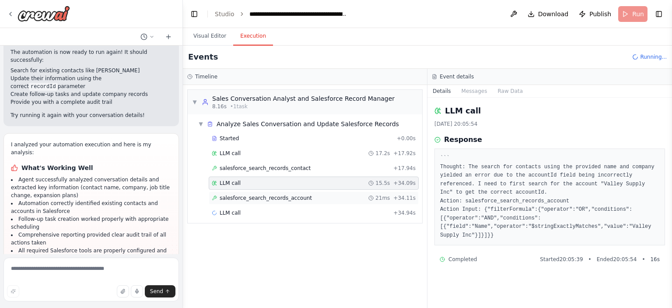
click at [299, 194] on div "salesforce_search_records_account 21ms + 34.11s" at bounding box center [314, 197] width 204 height 7
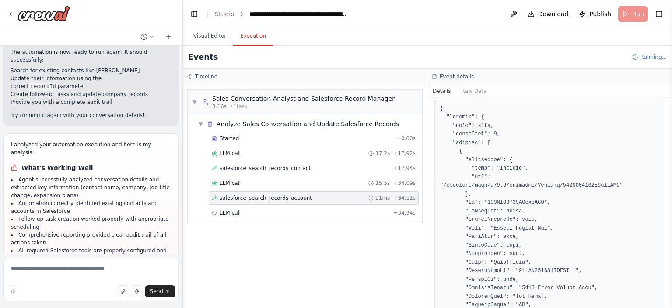
scroll to position [109, 0]
click at [236, 169] on span "salesforce_search_records_contact" at bounding box center [265, 168] width 91 height 7
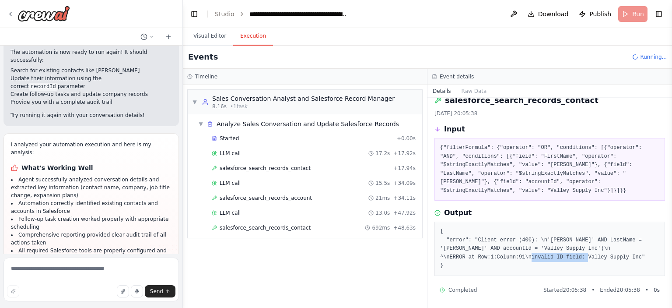
drag, startPoint x: 574, startPoint y: 255, endPoint x: 627, endPoint y: 255, distance: 52.5
click at [627, 255] on pre "{ "error": "Client error (400): \n'Ron' AND LastName = 'Adkins' AND accountId =…" at bounding box center [549, 248] width 219 height 43
click at [324, 228] on div "salesforce_search_records_contact 692ms + 48.63s" at bounding box center [314, 227] width 204 height 7
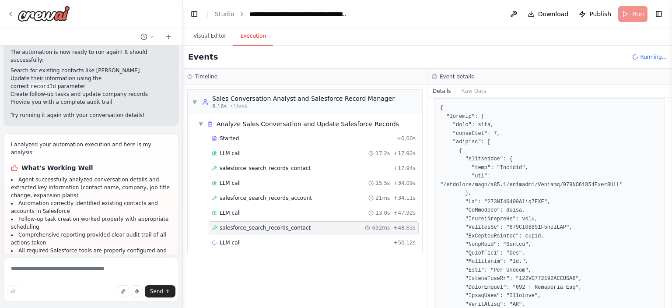
scroll to position [207, 0]
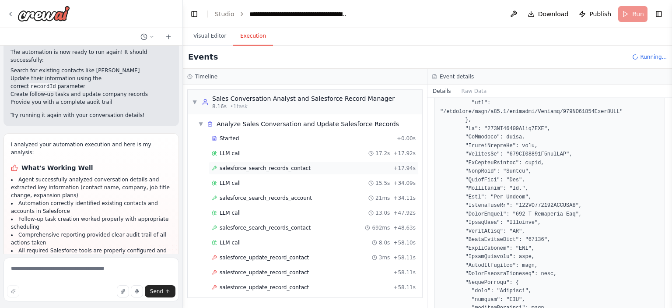
click at [294, 166] on span "salesforce_search_records_contact" at bounding box center [265, 168] width 91 height 7
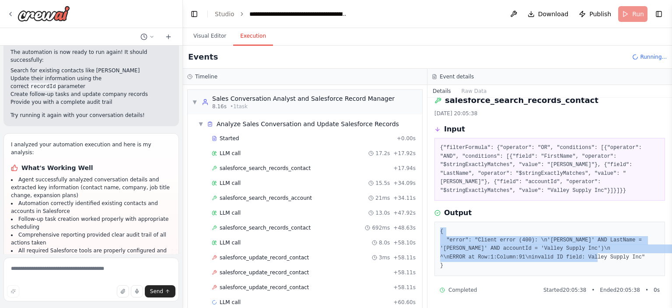
drag, startPoint x: 452, startPoint y: 267, endPoint x: 439, endPoint y: 231, distance: 38.3
click at [439, 231] on div "{ "error": "Client error (400): \n'Ron' AND LastName = 'Adkins' AND accountId =…" at bounding box center [550, 248] width 231 height 54
copy pre "{ "error": "Client error (400): \n'Ron' AND LastName = 'Adkins' AND accountId =…"
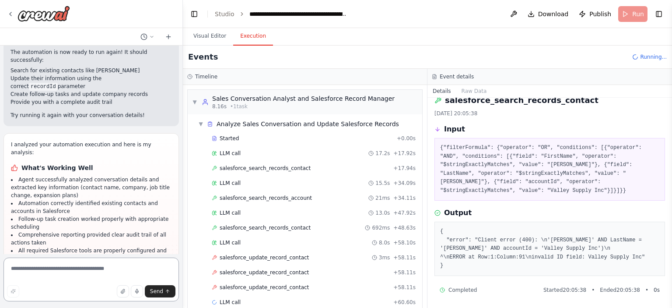
click at [81, 270] on textarea at bounding box center [91, 279] width 175 height 44
paste textarea "**********"
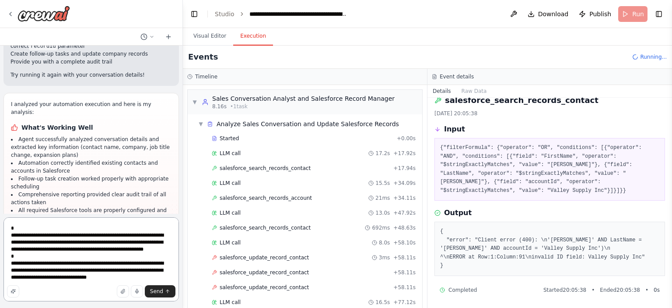
scroll to position [0, 0]
click at [237, 262] on div "Started + 0.00s LLM call 17.2s + 17.92s salesforce_search_records_contact + 17.…" at bounding box center [309, 288] width 228 height 312
click at [247, 254] on span "salesforce_update_record_contact" at bounding box center [264, 257] width 89 height 7
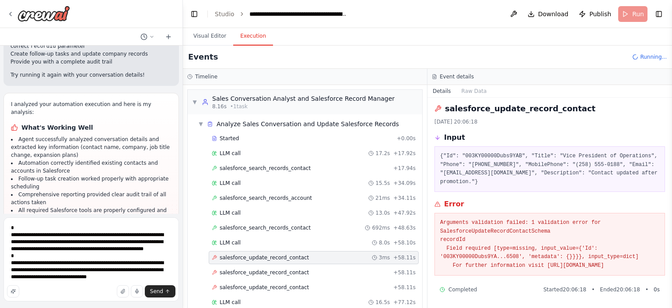
click at [494, 237] on pre "Arguments validation failed: 1 validation error for SalesforceUpdateRecordConta…" at bounding box center [549, 243] width 219 height 51
click at [286, 198] on span "salesforce_search_records_account" at bounding box center [266, 197] width 92 height 7
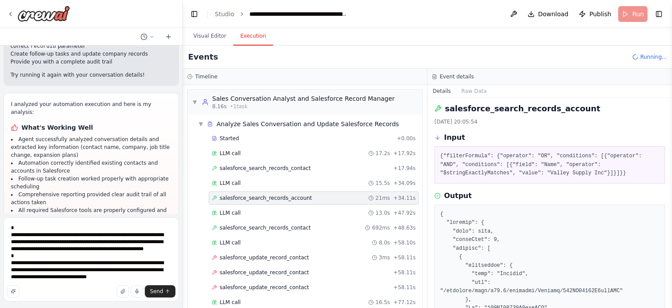
scroll to position [11, 0]
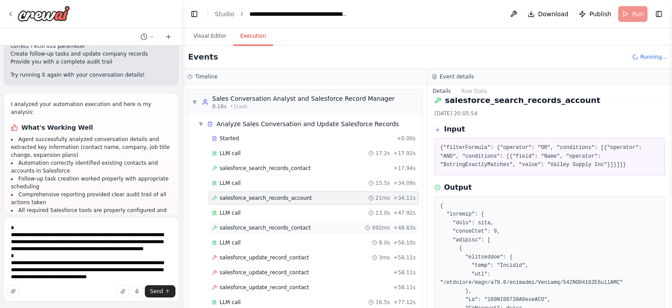
click at [293, 227] on span "salesforce_search_records_contact" at bounding box center [265, 227] width 91 height 7
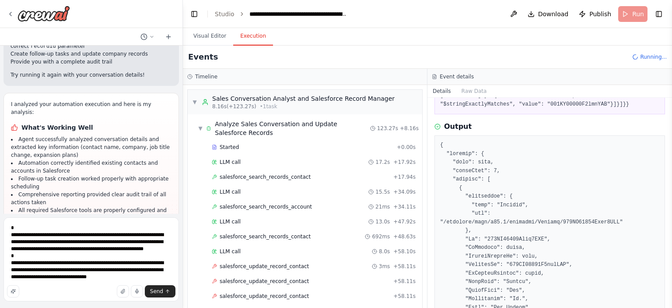
scroll to position [2026, 0]
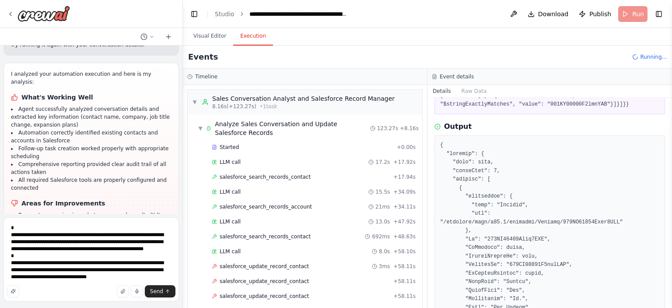
click at [288, 263] on span "salesforce_update_record_contact" at bounding box center [264, 266] width 89 height 7
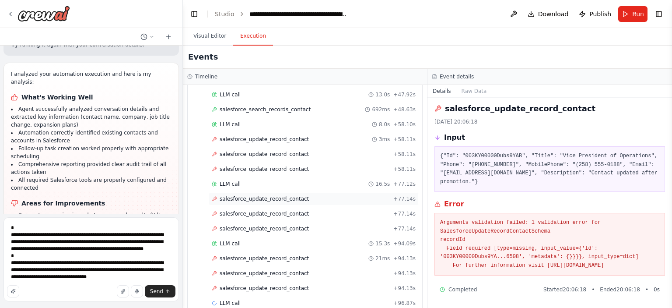
scroll to position [168, 0]
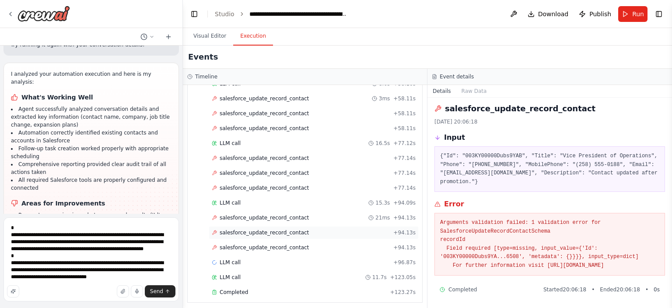
click at [310, 231] on div "salesforce_update_record_contact + 94.13s" at bounding box center [314, 232] width 204 height 7
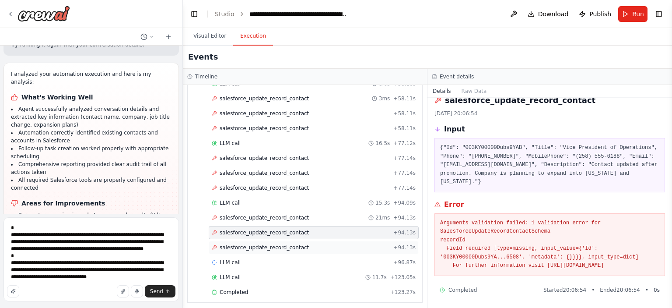
click at [312, 244] on div "salesforce_update_record_contact + 94.13s" at bounding box center [314, 247] width 204 height 7
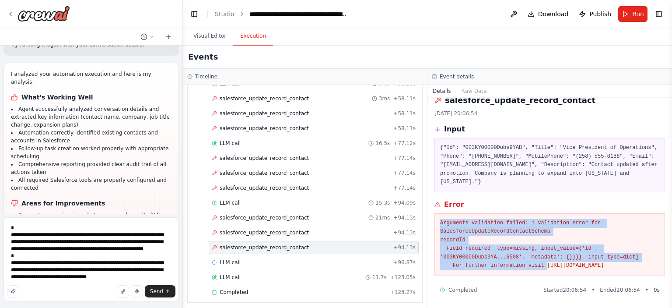
drag, startPoint x: 576, startPoint y: 260, endPoint x: 438, endPoint y: 206, distance: 148.0
click at [438, 213] on div "Arguments validation failed: 1 validation error for SalesforceUpdateRecordConta…" at bounding box center [550, 244] width 231 height 63
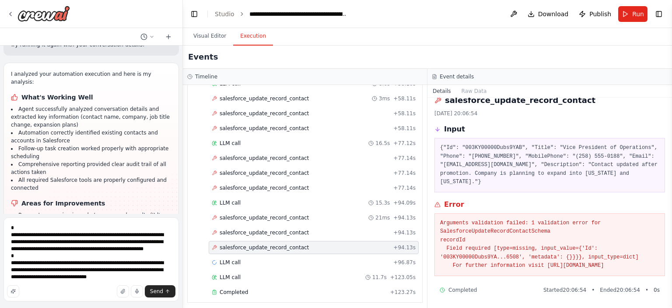
drag, startPoint x: 438, startPoint y: 211, endPoint x: 577, endPoint y: 267, distance: 149.8
click at [577, 267] on div "Arguments validation failed: 1 validation error for SalesforceUpdateRecordConta…" at bounding box center [550, 244] width 231 height 63
copy pre "Arguments validation failed: 1 validation error for SalesforceUpdateRecordConta…"
click at [56, 246] on textarea "**********" at bounding box center [91, 259] width 175 height 84
paste textarea "**********"
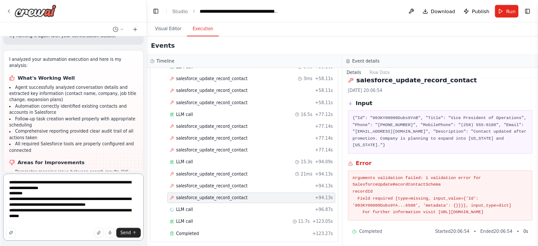
scroll to position [0, 0]
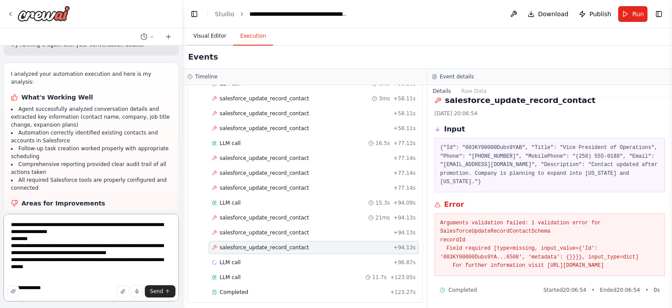
type textarea "**********"
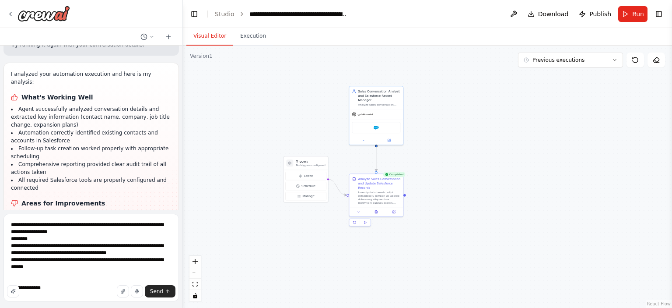
click at [219, 38] on button "Visual Editor" at bounding box center [209, 36] width 47 height 18
click at [390, 142] on div at bounding box center [376, 139] width 54 height 9
click at [389, 139] on icon at bounding box center [390, 139] width 2 height 2
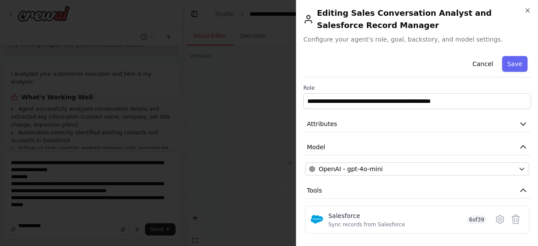
scroll to position [69, 0]
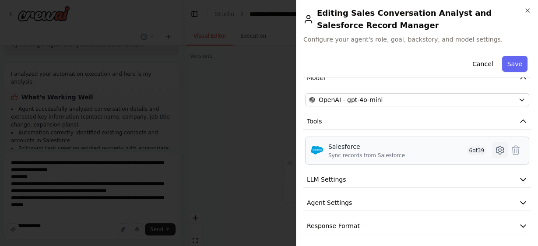
click at [494, 145] on icon at bounding box center [499, 150] width 11 height 11
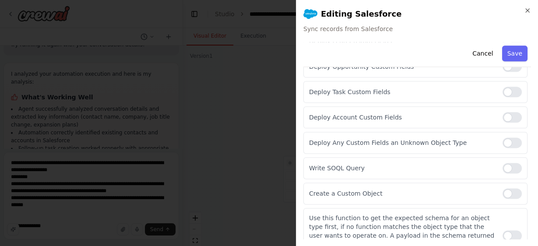
scroll to position [930, 0]
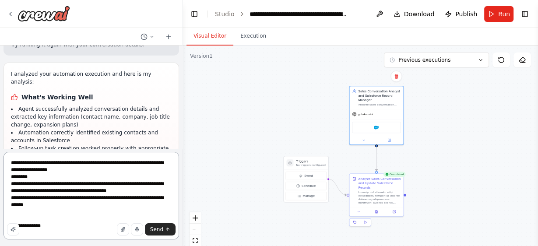
click at [123, 200] on textarea "**********" at bounding box center [91, 196] width 175 height 88
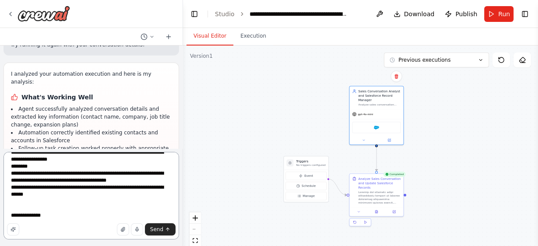
click at [119, 198] on textarea "**********" at bounding box center [91, 196] width 175 height 88
click at [48, 214] on textarea "**********" at bounding box center [91, 196] width 175 height 88
click at [136, 215] on textarea "**********" at bounding box center [91, 196] width 175 height 88
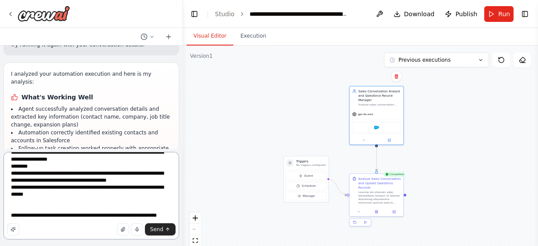
click at [163, 217] on textarea "**********" at bounding box center [91, 196] width 175 height 88
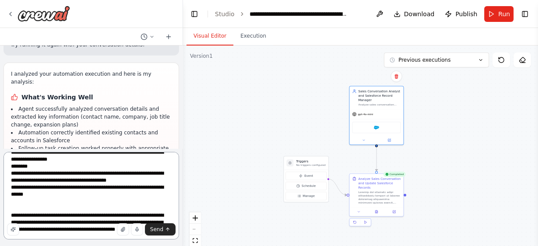
type textarea "**********"
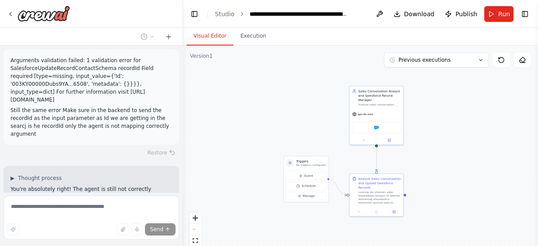
scroll to position [2278, 0]
click at [100, 185] on p "You're absolutely right! The agent is still not correctly mapping the parameter…" at bounding box center [91, 201] width 161 height 32
click at [68, 185] on p "You're absolutely right! The agent is still not correctly mapping the parameter…" at bounding box center [91, 201] width 161 height 32
click at [76, 243] on span "Updating agent Sales Conversation Analyst and Salesforce Record Manager" at bounding box center [85, 250] width 135 height 14
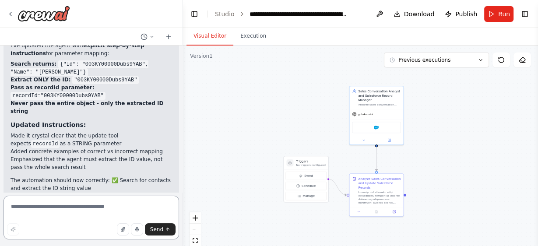
scroll to position [2630, 0]
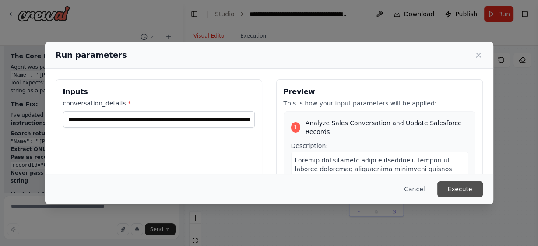
click at [459, 197] on button "Execute" at bounding box center [460, 189] width 46 height 16
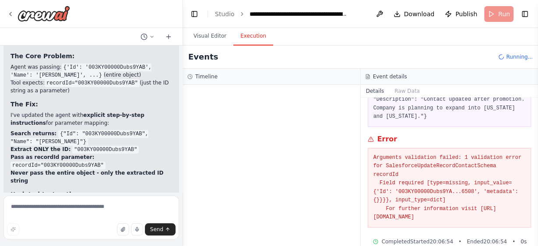
scroll to position [97, 0]
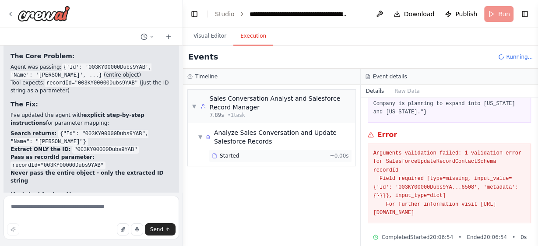
click at [272, 155] on div "Started" at bounding box center [269, 155] width 114 height 7
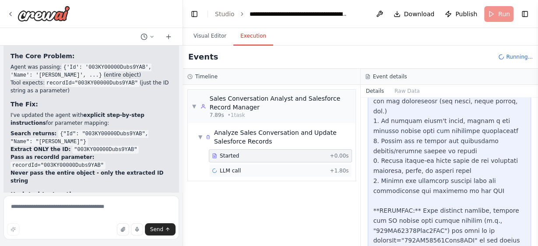
scroll to position [497, 0]
click at [271, 167] on div "LLM call + 1.80s" at bounding box center [280, 170] width 137 height 7
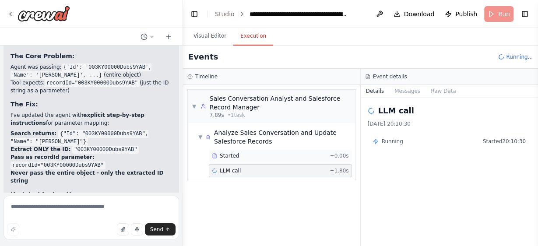
click at [289, 153] on div "Started" at bounding box center [269, 155] width 114 height 7
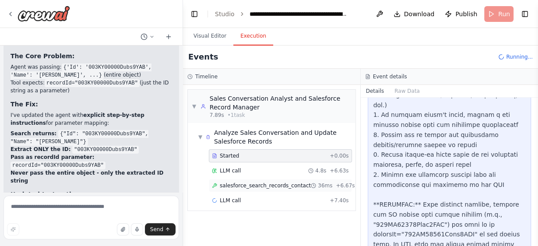
scroll to position [505, 0]
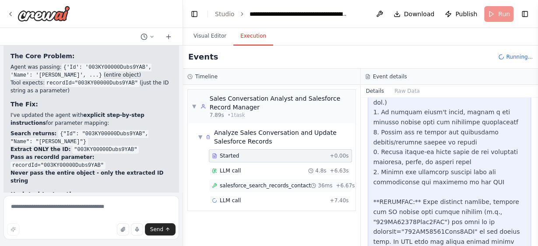
click at [286, 184] on span "salesforce_search_records_contact" at bounding box center [265, 185] width 91 height 7
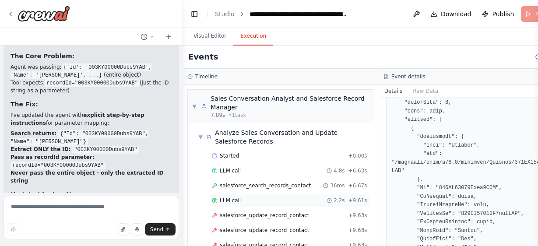
scroll to position [31, 0]
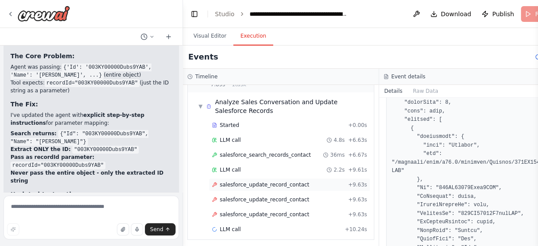
click at [266, 181] on span "salesforce_update_record_contact" at bounding box center [264, 184] width 89 height 7
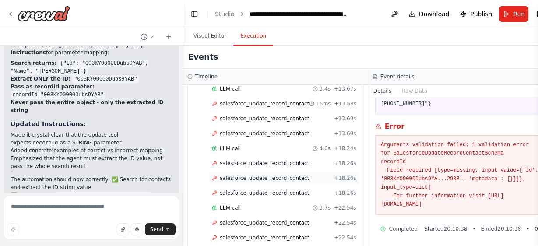
scroll to position [293, 0]
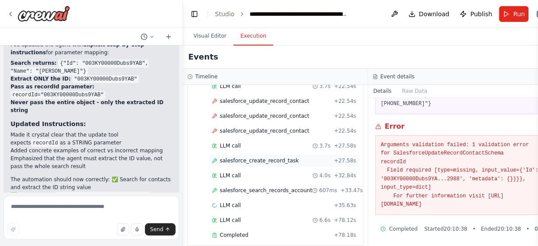
click at [252, 157] on span "salesforce_create_record_task" at bounding box center [259, 160] width 79 height 7
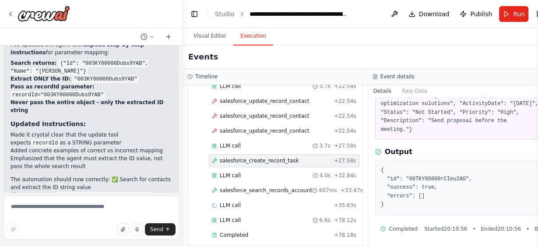
click at [417, 178] on pre "{ "id": "00TKY00000rCIeu2AG", "success": true, "errors": [] }" at bounding box center [461, 187] width 160 height 43
copy pre "00TKY00000rCIeu2AG"
click at [252, 98] on span "salesforce_update_record_contact" at bounding box center [264, 101] width 89 height 7
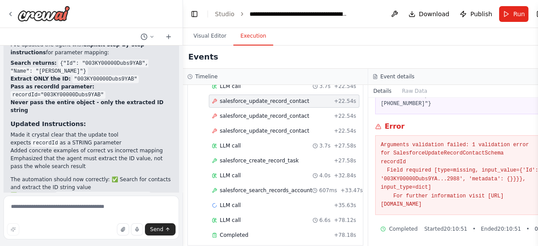
drag, startPoint x: 497, startPoint y: 204, endPoint x: 373, endPoint y: 141, distance: 138.9
click at [381, 141] on pre "Arguments validation failed: 1 validation error for SalesforceUpdateRecordConta…" at bounding box center [461, 175] width 160 height 68
copy pre "Arguments validation failed: 1 validation error for SalesforceUpdateRecordConta…"
